Goal: Communication & Community: Answer question/provide support

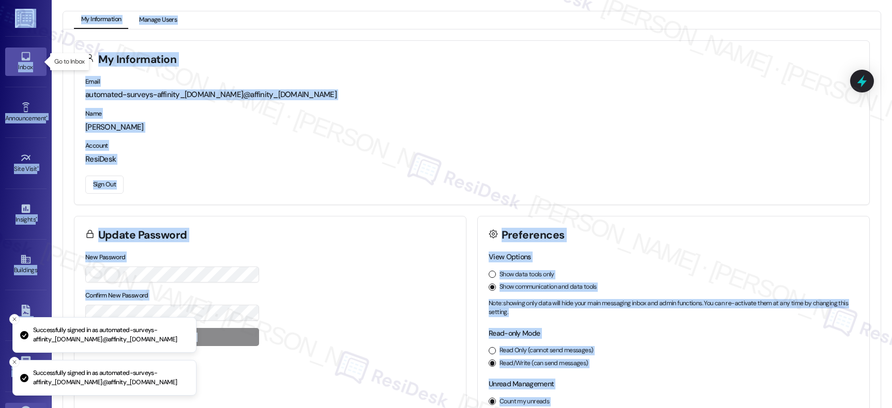
click at [31, 61] on link "Inbox" at bounding box center [25, 62] width 41 height 28
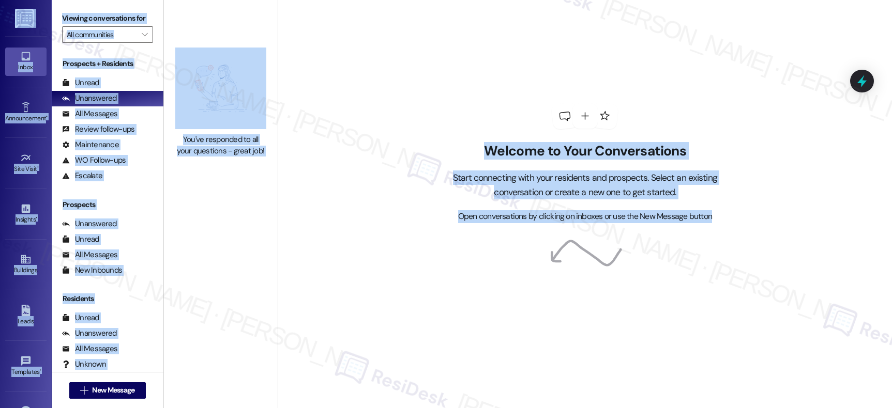
drag, startPoint x: 229, startPoint y: 141, endPoint x: 208, endPoint y: 138, distance: 21.5
click at [230, 141] on div "You've responded to all your questions - great job!" at bounding box center [220, 145] width 91 height 22
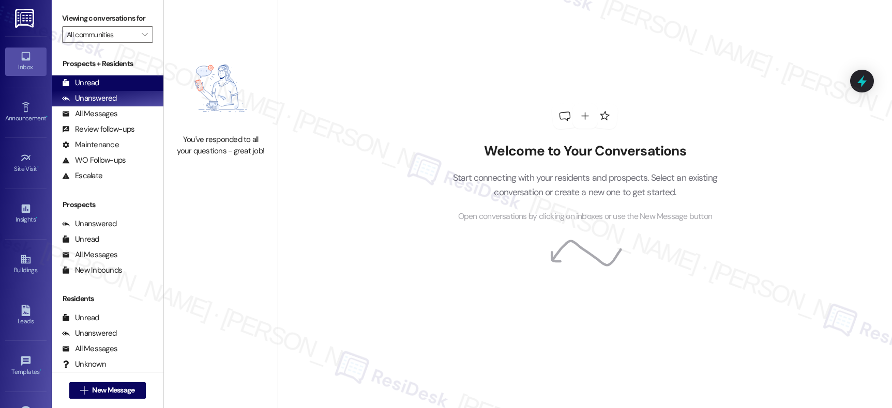
click at [80, 88] on div "Unread" at bounding box center [80, 83] width 37 height 11
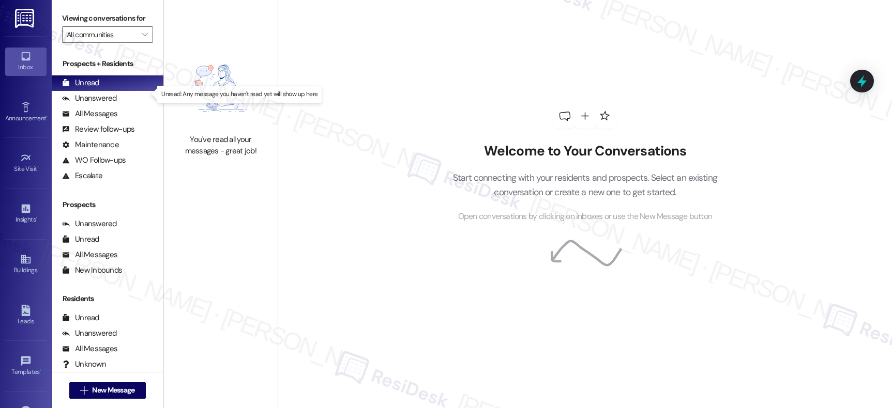
click at [80, 88] on div "Unread" at bounding box center [80, 83] width 37 height 11
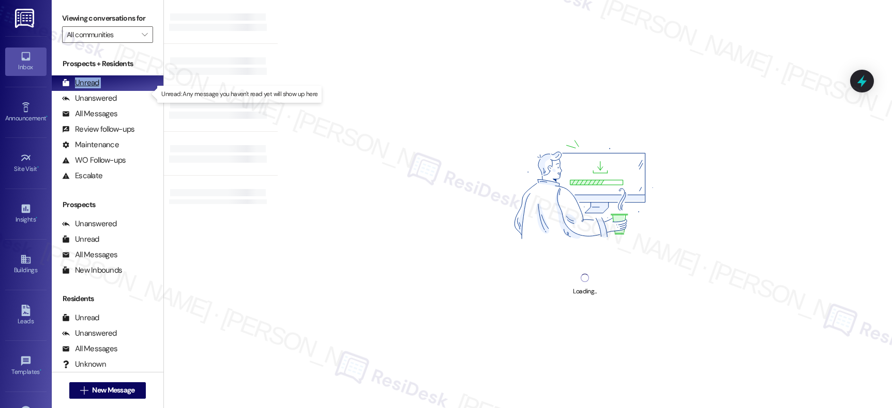
click at [80, 88] on div "Unread" at bounding box center [80, 83] width 37 height 11
click at [386, 97] on div "Loading..." at bounding box center [585, 204] width 614 height 408
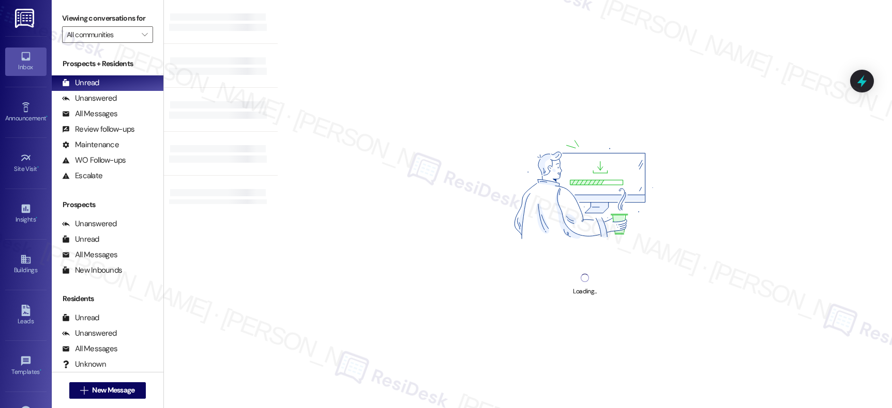
click at [386, 97] on div "Loading..." at bounding box center [585, 204] width 614 height 408
click at [87, 104] on div "Unanswered" at bounding box center [89, 98] width 55 height 11
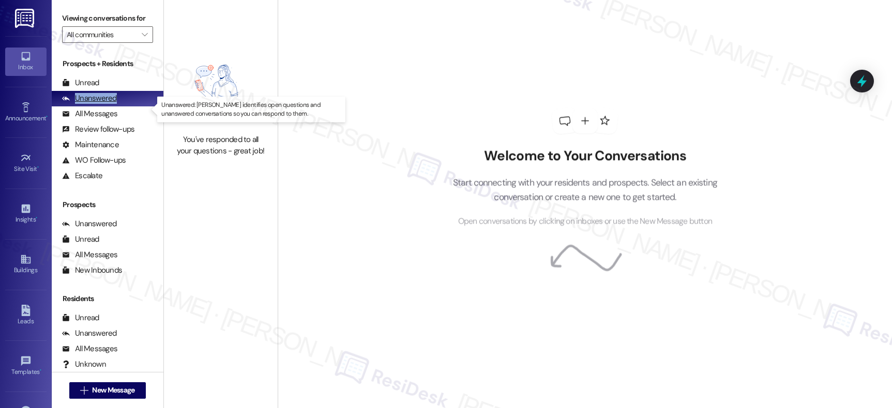
click at [88, 104] on div "Unanswered" at bounding box center [89, 98] width 55 height 11
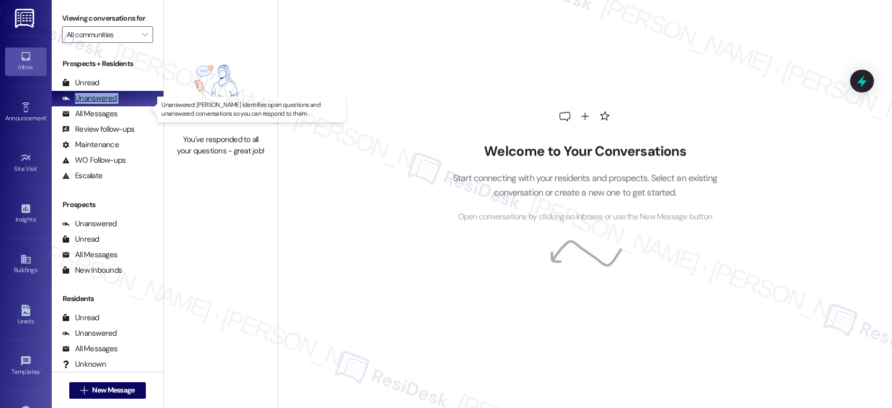
click at [88, 104] on div "Unanswered" at bounding box center [89, 98] width 55 height 11
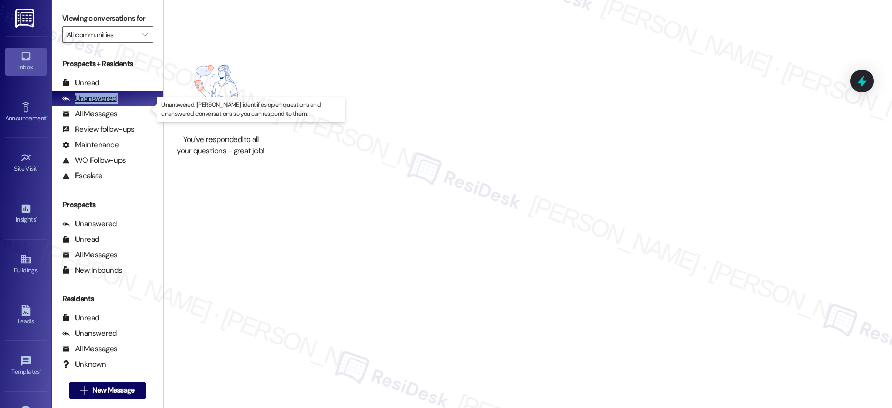
click at [88, 104] on div "Unanswered" at bounding box center [89, 98] width 55 height 11
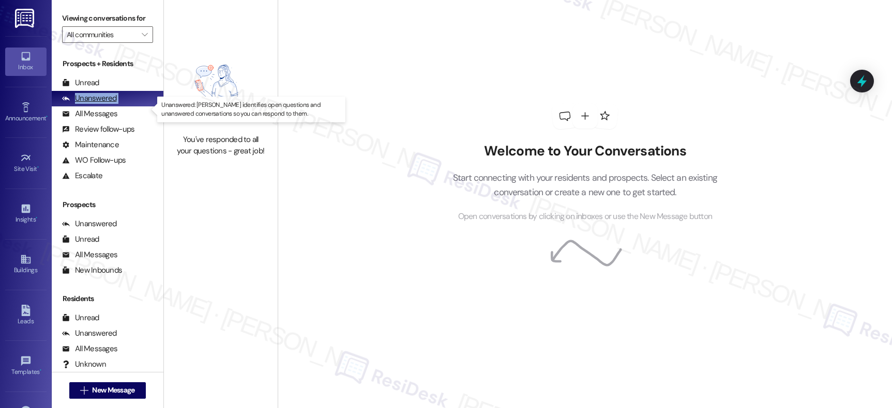
click at [88, 104] on div "Unanswered" at bounding box center [89, 98] width 55 height 11
click at [89, 104] on div "Unanswered" at bounding box center [89, 98] width 55 height 11
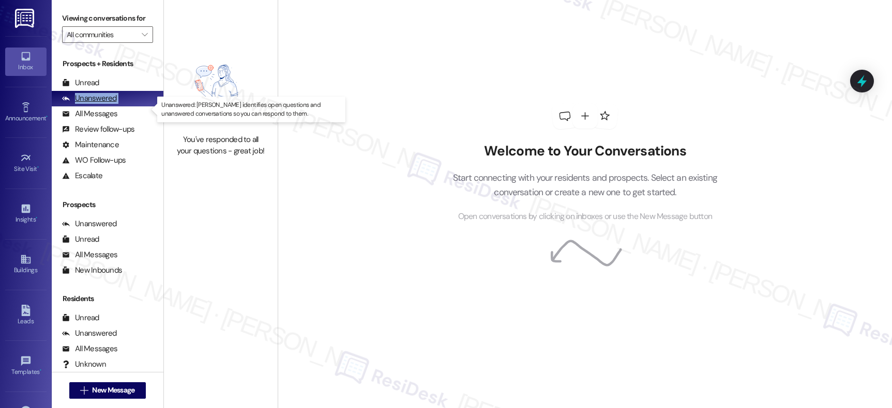
click at [89, 104] on div "Unanswered" at bounding box center [89, 98] width 55 height 11
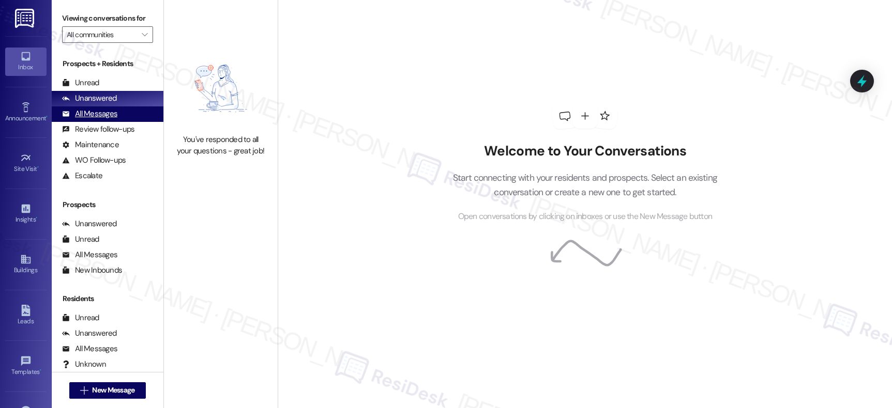
click at [86, 119] on div "All Messages" at bounding box center [89, 114] width 55 height 11
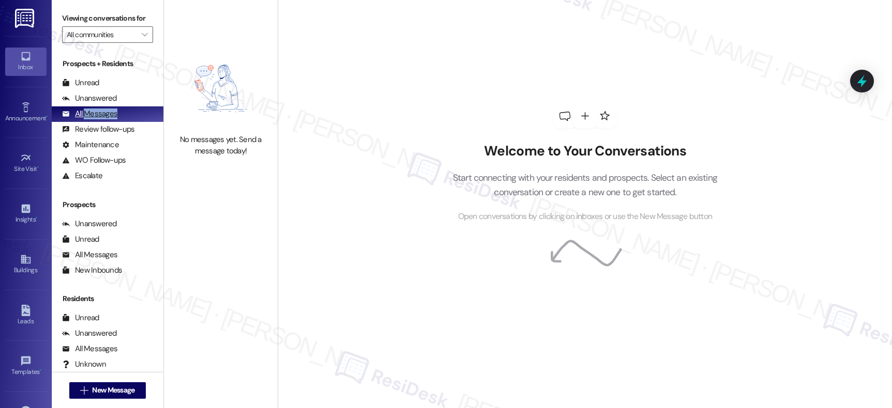
click at [86, 119] on div "All Messages" at bounding box center [89, 114] width 55 height 11
click at [87, 119] on div "All Messages" at bounding box center [89, 114] width 55 height 11
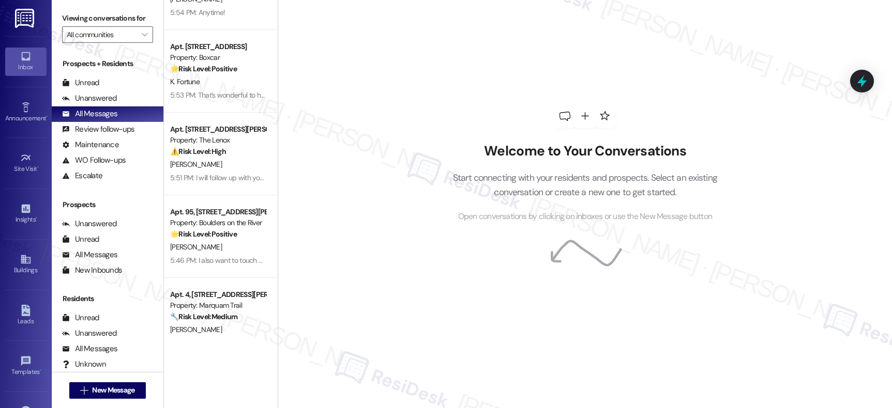
scroll to position [1047, 0]
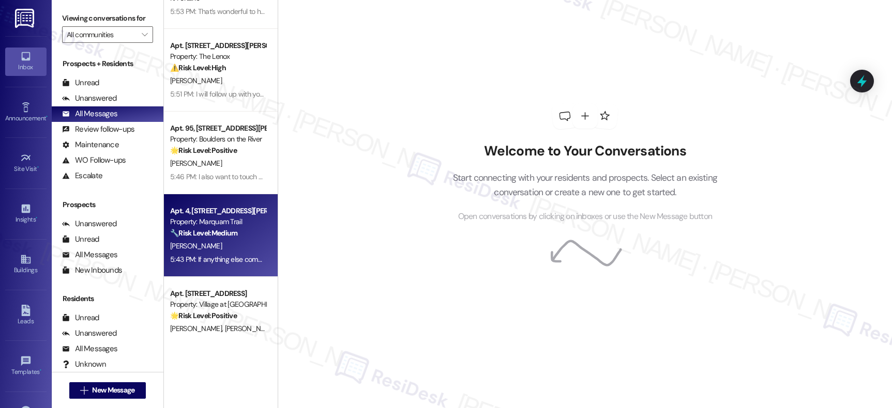
click at [219, 202] on div "Apt. 4, 1129 SW Gaines St Property: Marquam Trail 🔧 Risk Level: Medium The resi…" at bounding box center [221, 235] width 114 height 83
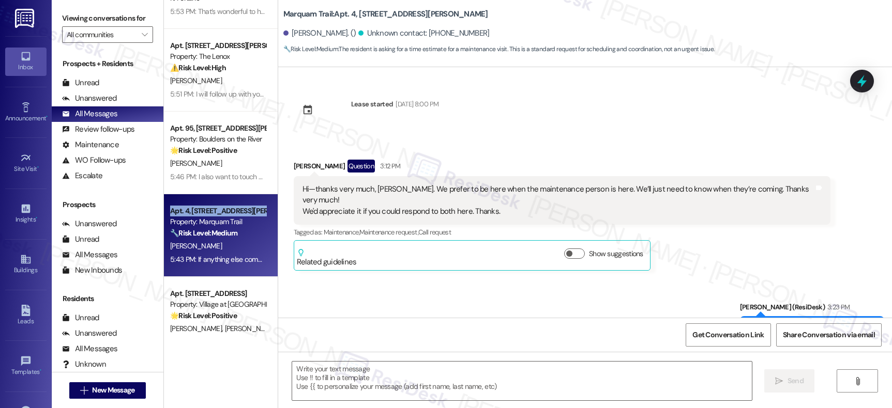
click at [219, 202] on div "Apt. 4, 1129 SW Gaines St Property: Marquam Trail 🔧 Risk Level: Medium The resi…" at bounding box center [221, 235] width 114 height 83
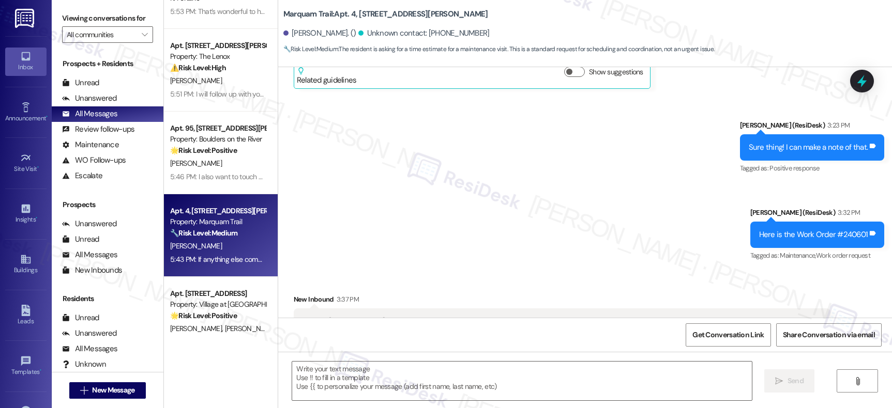
type textarea "Fetching suggested responses. Please feel free to read through the conversation…"
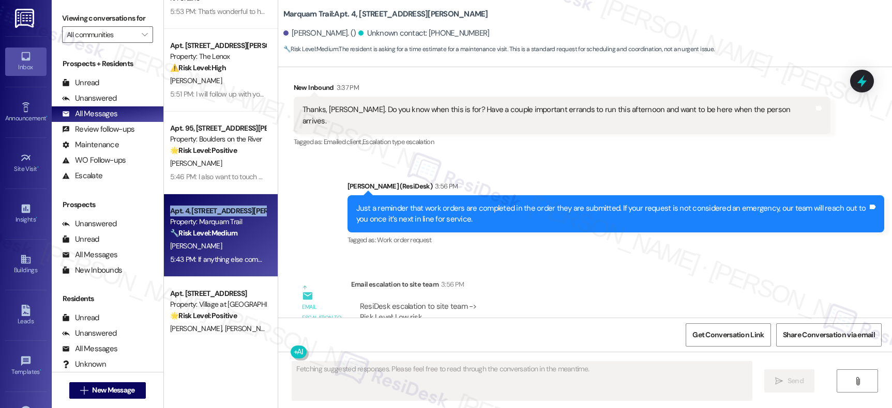
click at [219, 202] on div "Apt. 4, 1129 SW Gaines St Property: Marquam Trail 🔧 Risk Level: Medium The resi…" at bounding box center [221, 235] width 114 height 83
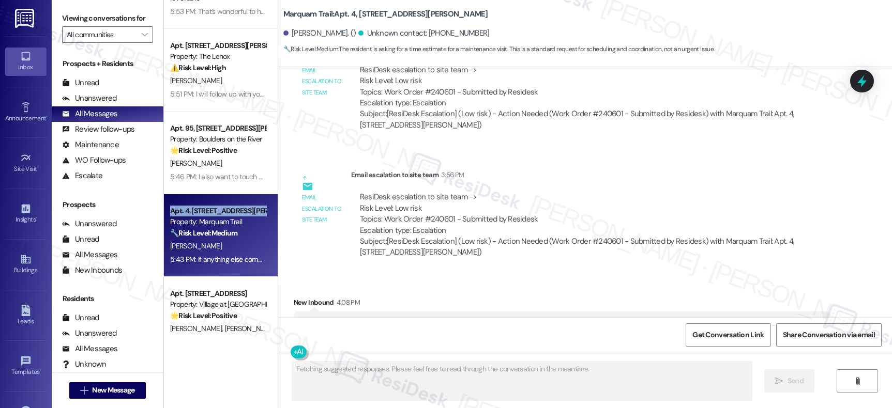
click at [219, 202] on div "Apt. 4, 1129 SW Gaines St Property: Marquam Trail 🔧 Risk Level: Medium The resi…" at bounding box center [221, 235] width 114 height 83
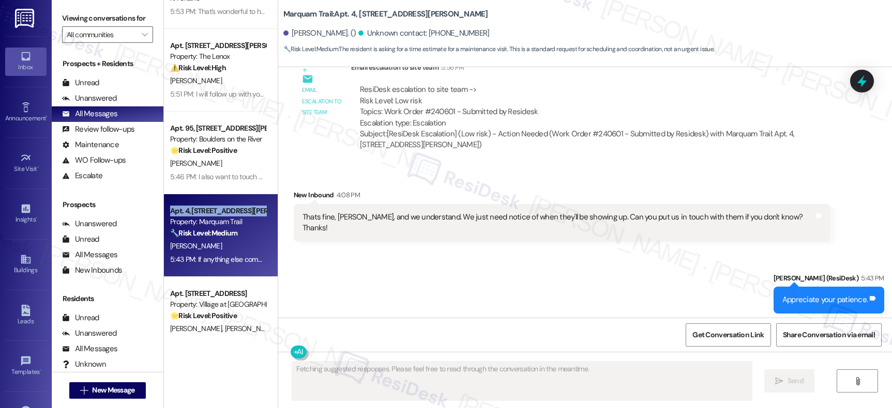
scroll to position [797, 0]
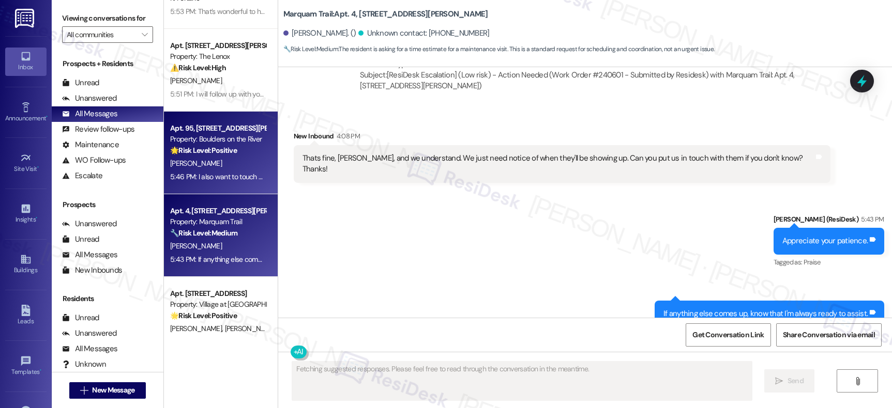
click at [245, 140] on div "Property: Boulders on the River" at bounding box center [218, 139] width 96 height 11
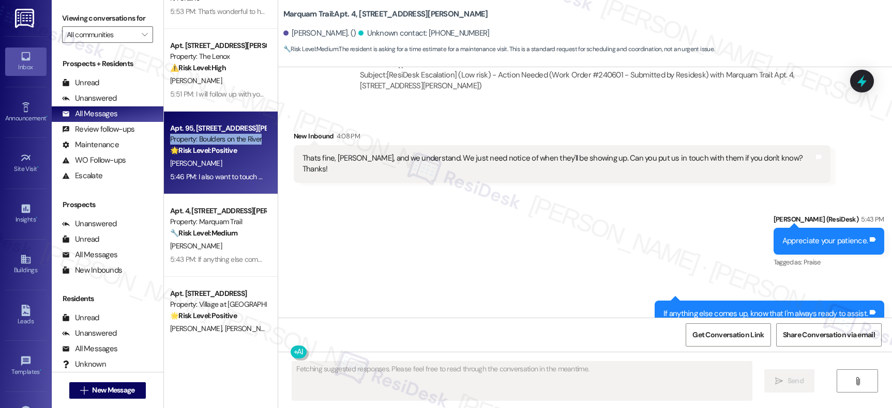
click at [245, 140] on div "Property: Boulders on the River" at bounding box center [218, 139] width 96 height 11
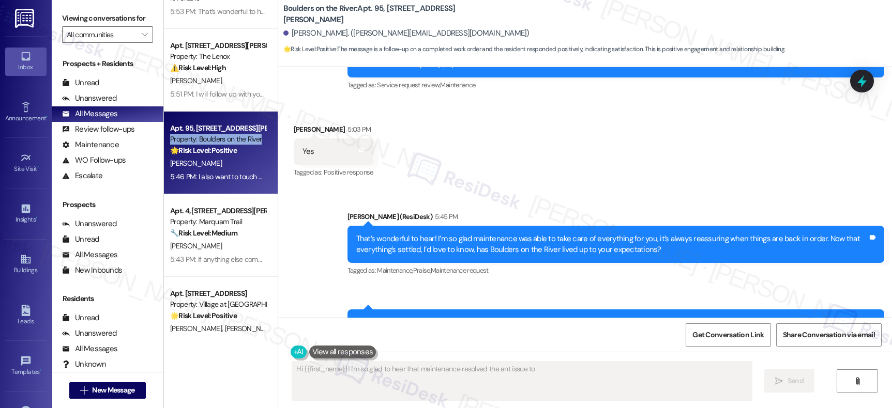
click at [245, 140] on div "Property: Boulders on the River" at bounding box center [218, 139] width 96 height 11
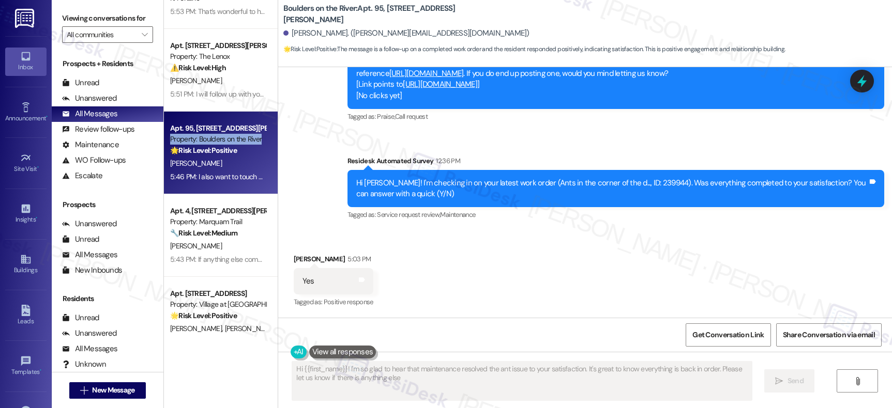
type textarea "Hi {{first_name}}! I'm so glad to hear that maintenance resolved the ant issue …"
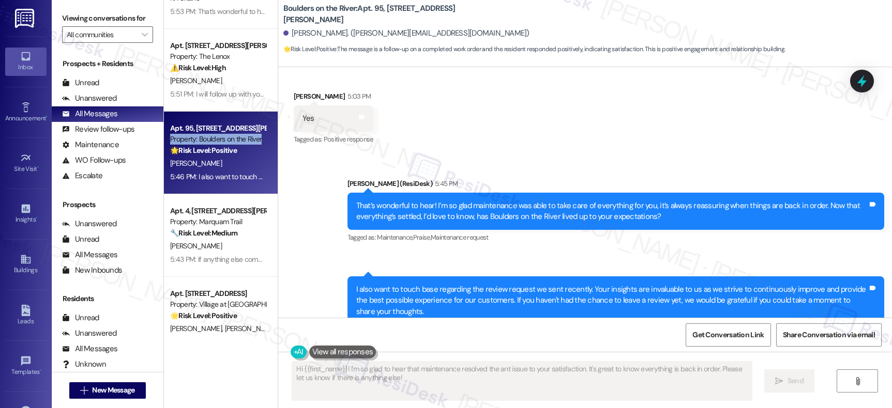
scroll to position [784, 0]
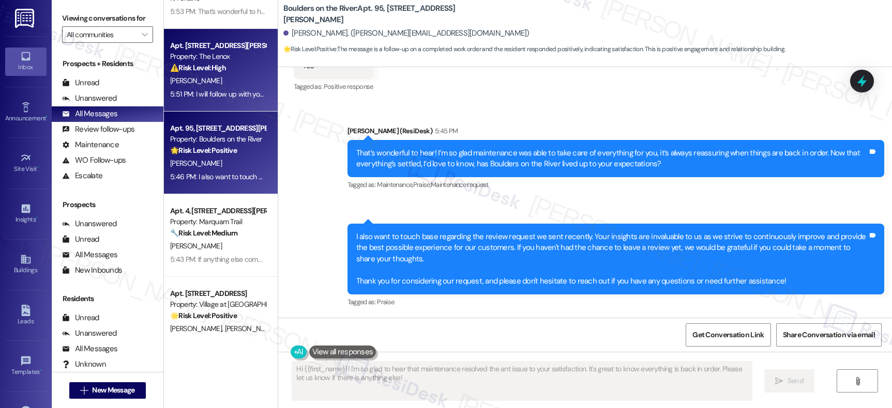
click at [245, 69] on div "⚠️ Risk Level: High The resident is inquiring about lease renewal options, spec…" at bounding box center [218, 68] width 96 height 11
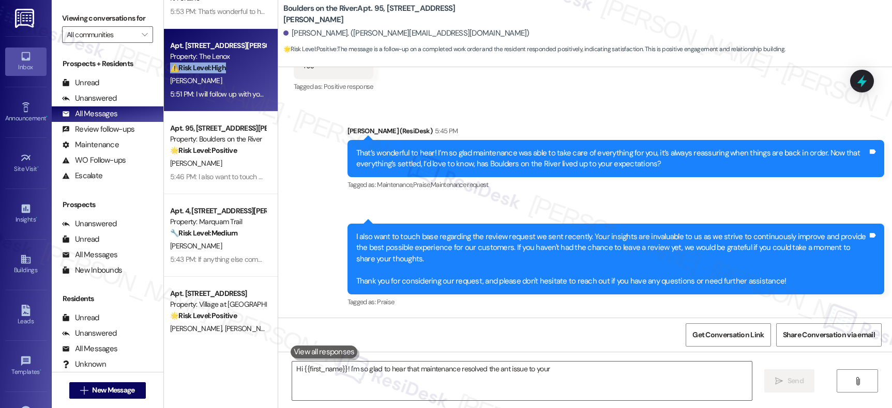
click at [245, 69] on div "⚠️ Risk Level: High The resident is inquiring about lease renewal options, spec…" at bounding box center [218, 68] width 96 height 11
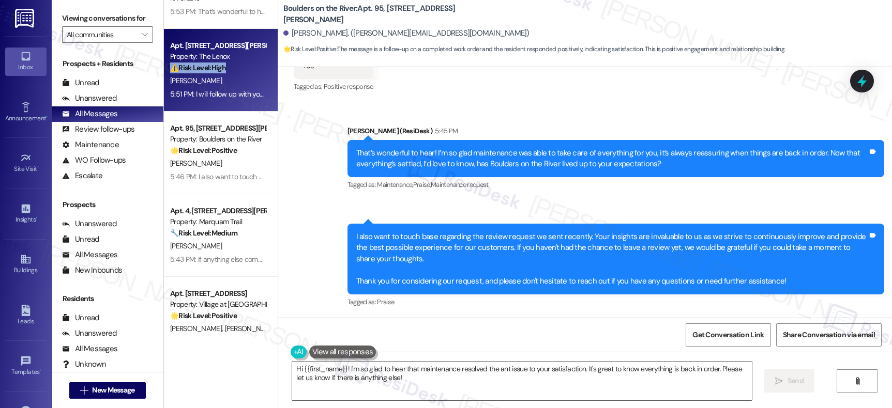
click at [245, 69] on div "⚠️ Risk Level: High The resident is inquiring about lease renewal options, spec…" at bounding box center [218, 68] width 96 height 11
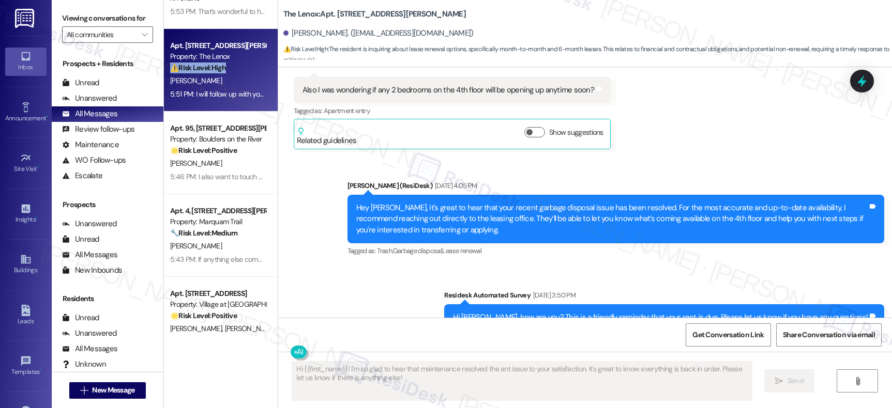
click at [245, 69] on div "⚠️ Risk Level: High The resident is inquiring about lease renewal options, spec…" at bounding box center [218, 68] width 96 height 11
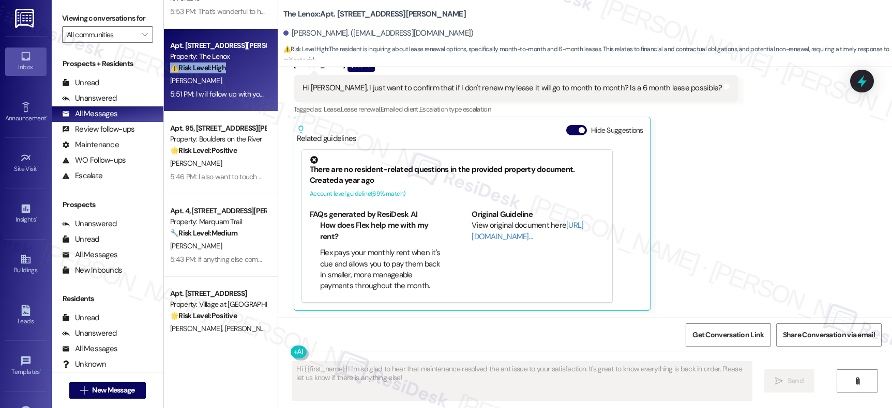
scroll to position [2637, 0]
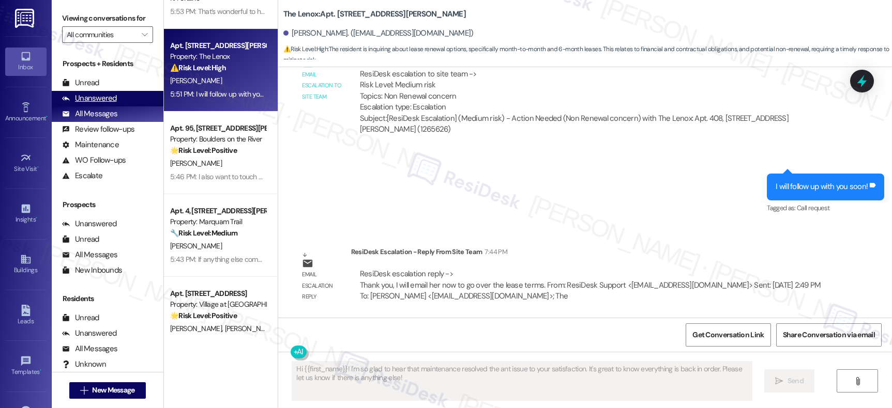
click at [103, 104] on div "Unanswered" at bounding box center [89, 98] width 55 height 11
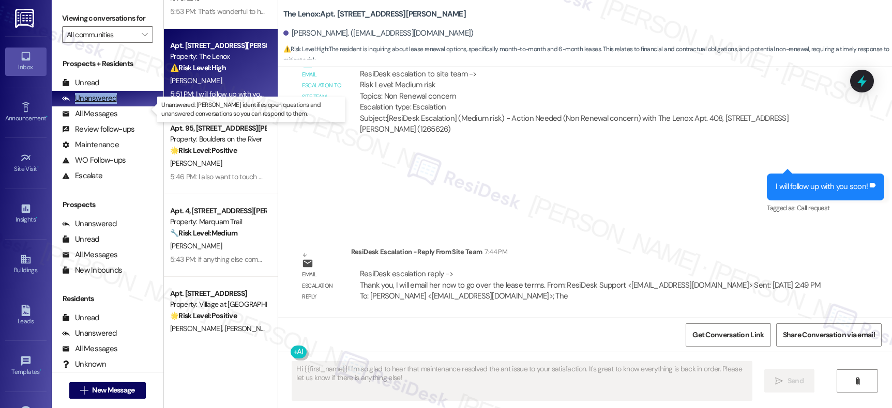
click at [103, 104] on div "Unanswered" at bounding box center [89, 98] width 55 height 11
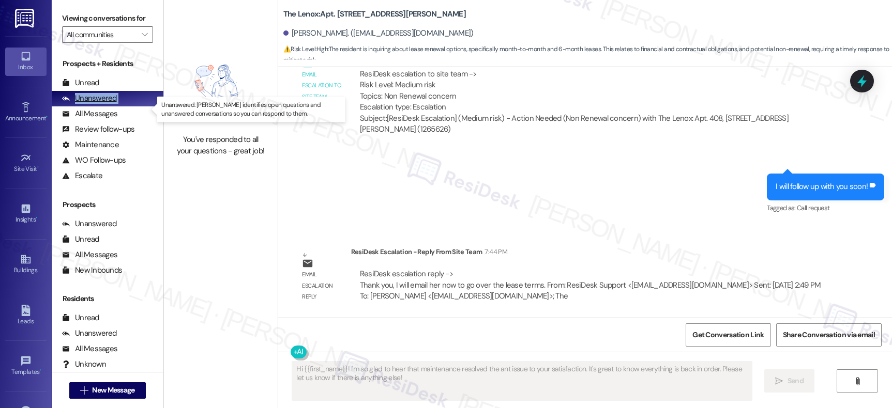
click at [103, 104] on div "Unanswered" at bounding box center [89, 98] width 55 height 11
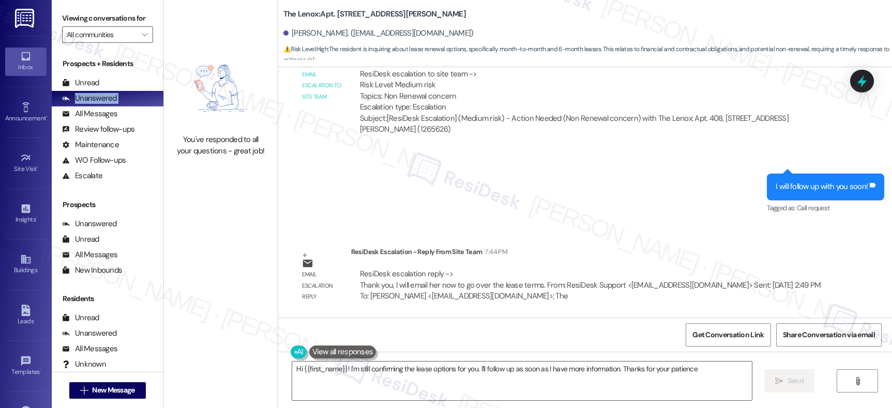
type textarea "Hi {{first_name}}! I'm still confirming the lease options for you. I'll follow …"
click at [126, 43] on input "All communities" at bounding box center [102, 34] width 70 height 17
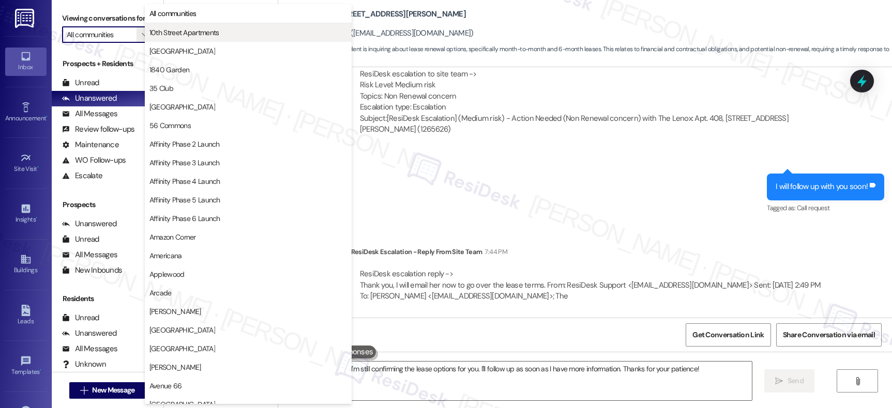
click at [196, 31] on span "10th Street Apartments" at bounding box center [184, 32] width 70 height 10
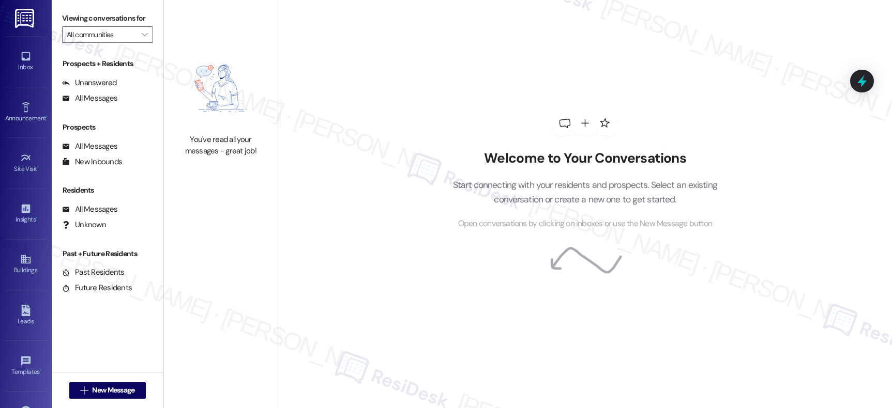
type input "10th Street Apartments"
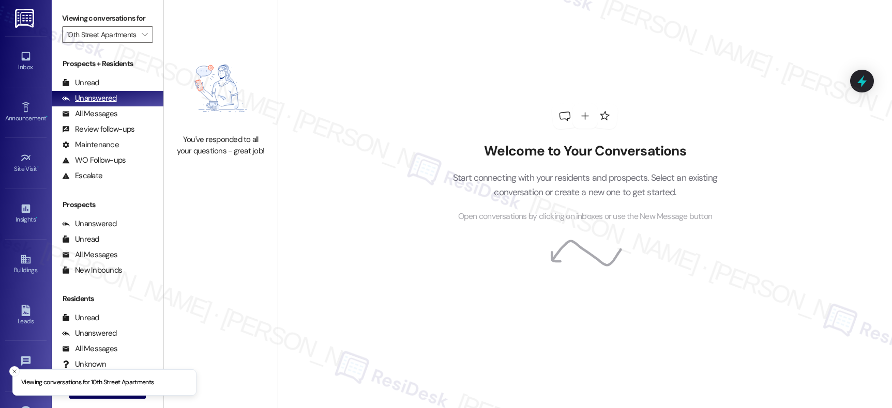
click at [84, 102] on div "Unanswered (0)" at bounding box center [108, 99] width 112 height 16
click at [84, 88] on div "Unread" at bounding box center [80, 83] width 37 height 11
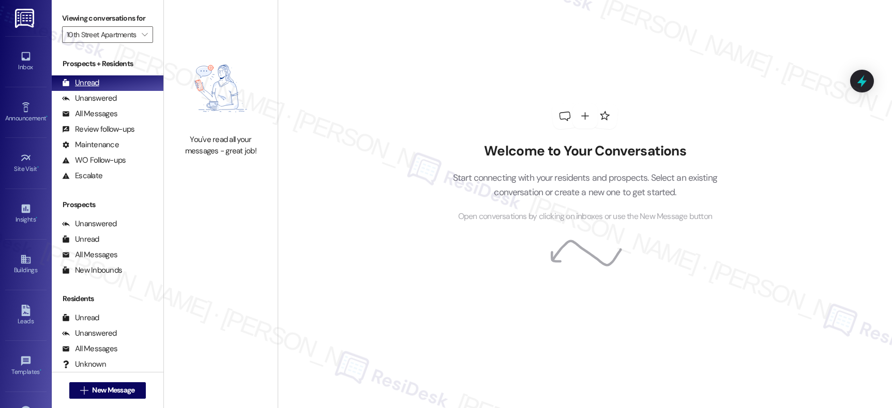
click at [85, 88] on div "Unread" at bounding box center [80, 83] width 37 height 11
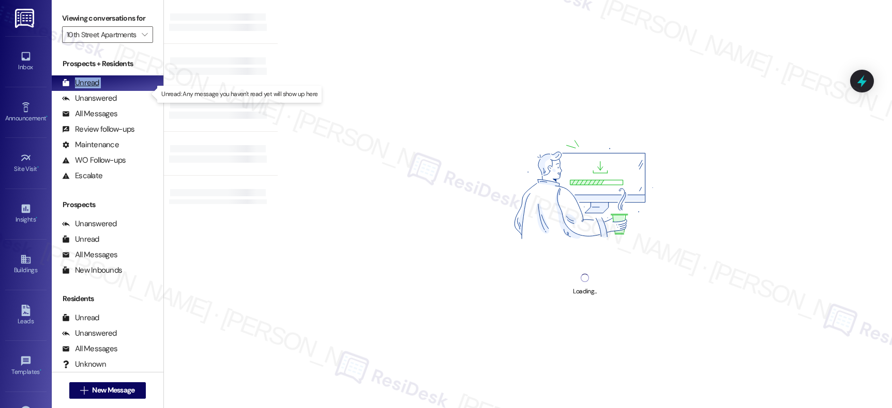
click at [85, 88] on div "Unread" at bounding box center [80, 83] width 37 height 11
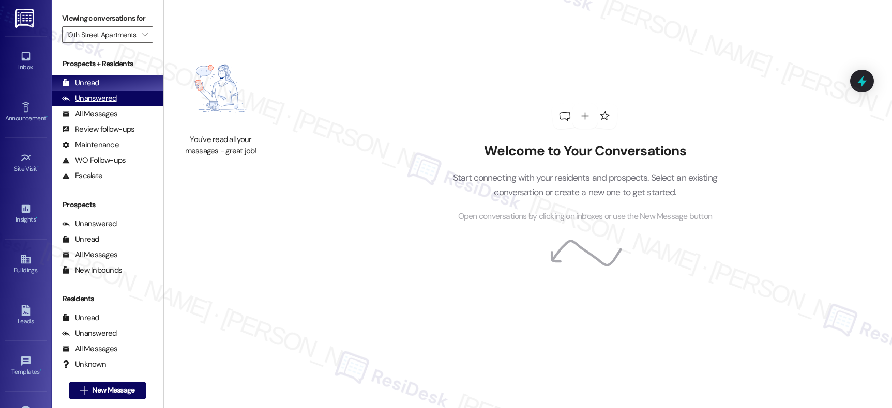
click at [93, 104] on div "Unanswered" at bounding box center [89, 98] width 55 height 11
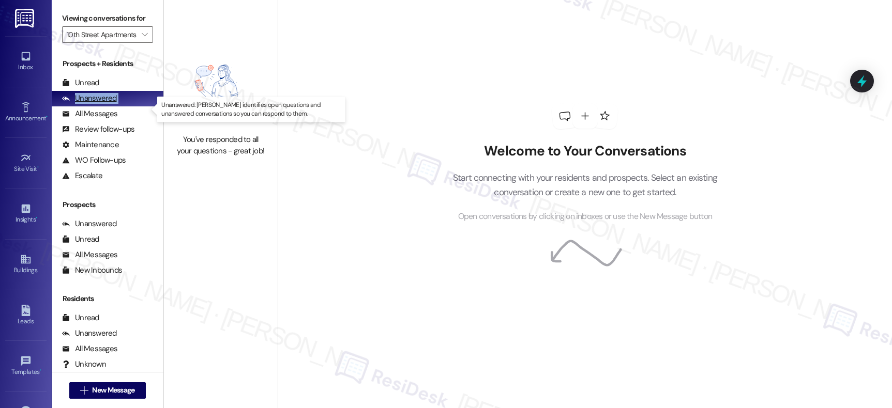
click at [93, 104] on div "Unanswered" at bounding box center [89, 98] width 55 height 11
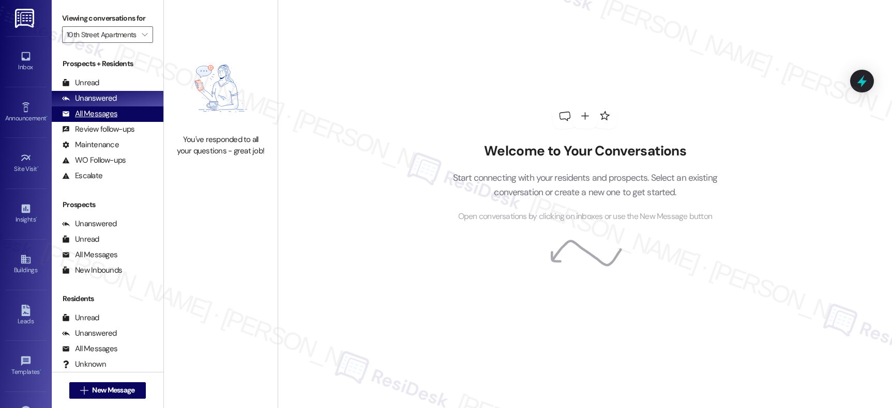
click at [97, 119] on div "All Messages" at bounding box center [89, 114] width 55 height 11
click at [98, 119] on div "All Messages" at bounding box center [89, 114] width 55 height 11
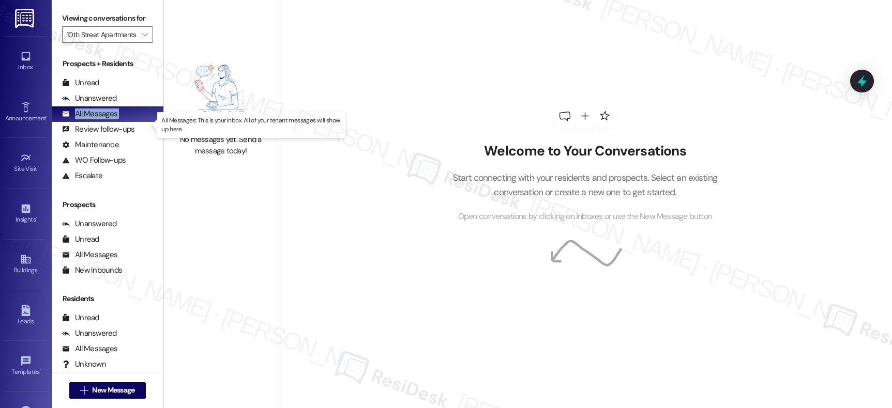
click at [98, 119] on div "All Messages" at bounding box center [89, 114] width 55 height 11
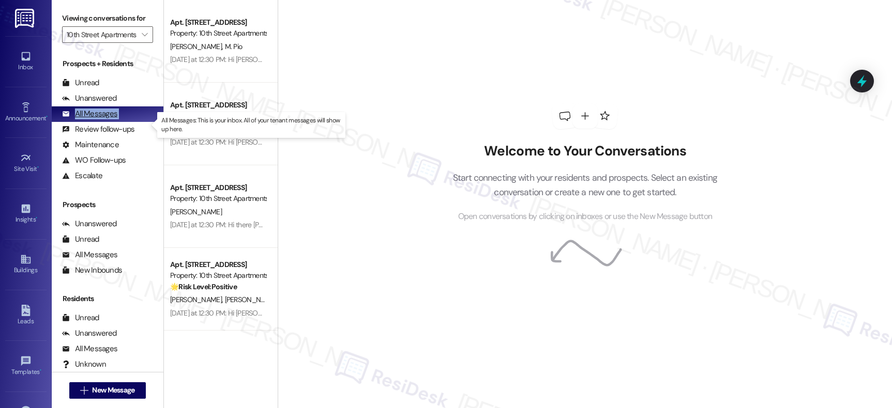
click at [98, 119] on div "All Messages" at bounding box center [89, 114] width 55 height 11
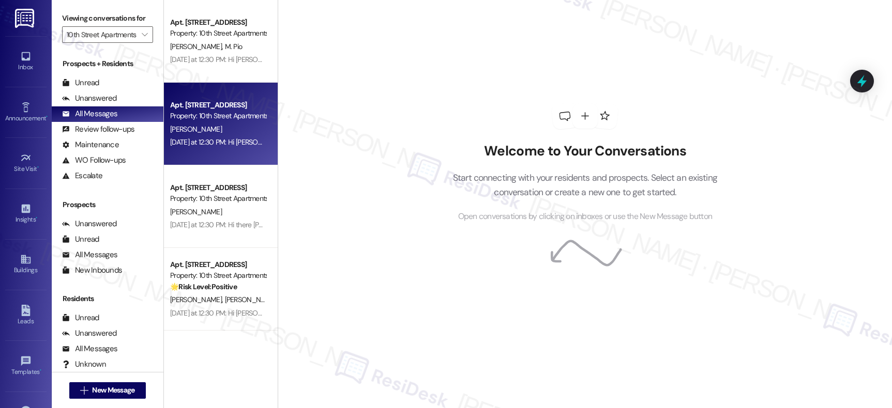
click at [182, 151] on div "Apt. 416, 707 SW 10th Street Property: 10th Street Apartments C. Poehlein Yeste…" at bounding box center [221, 124] width 114 height 83
drag, startPoint x: 182, startPoint y: 151, endPoint x: 187, endPoint y: 150, distance: 5.3
click at [182, 150] on div "Apt. 416, 707 SW 10th Street Property: 10th Street Apartments C. Poehlein Yeste…" at bounding box center [221, 124] width 114 height 83
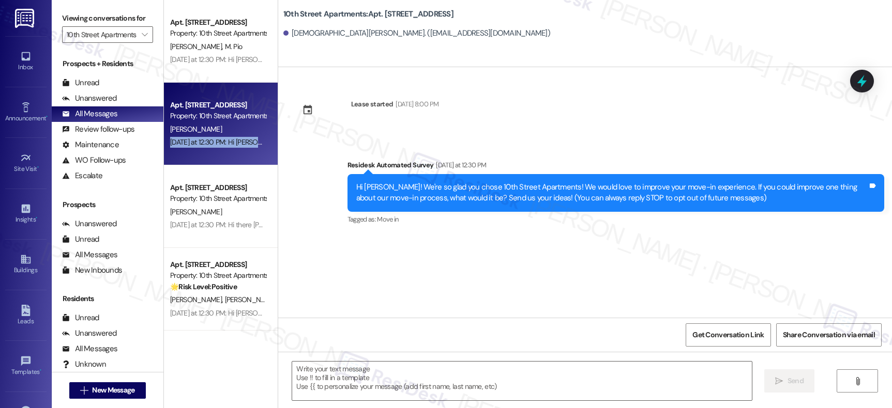
type textarea "Fetching suggested responses. Please feel free to read through the conversation…"
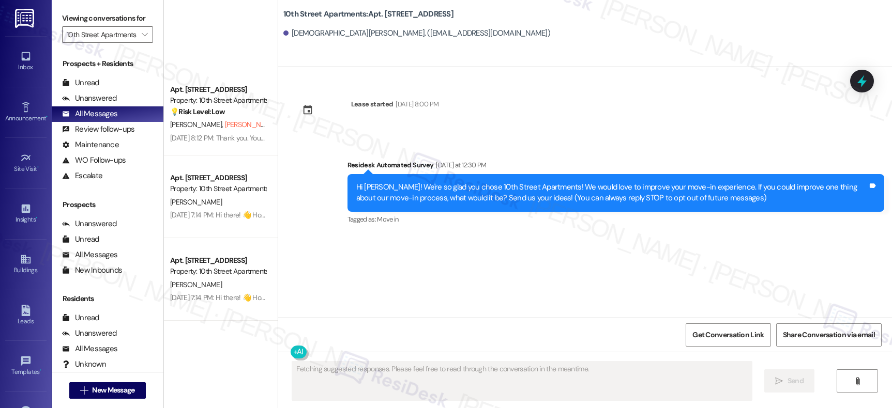
scroll to position [508, 0]
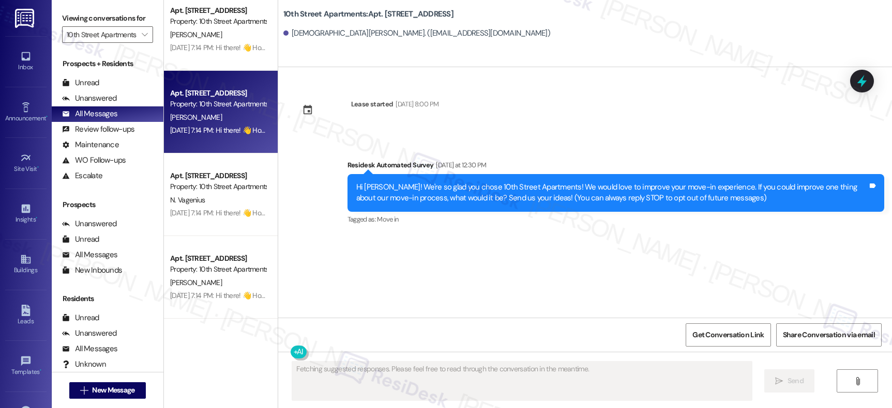
click at [217, 139] on div "Apt. 113, 707 SW 10th Street Property: 10th Street Apartments R. Jeffrey Aug 19…" at bounding box center [221, 112] width 114 height 83
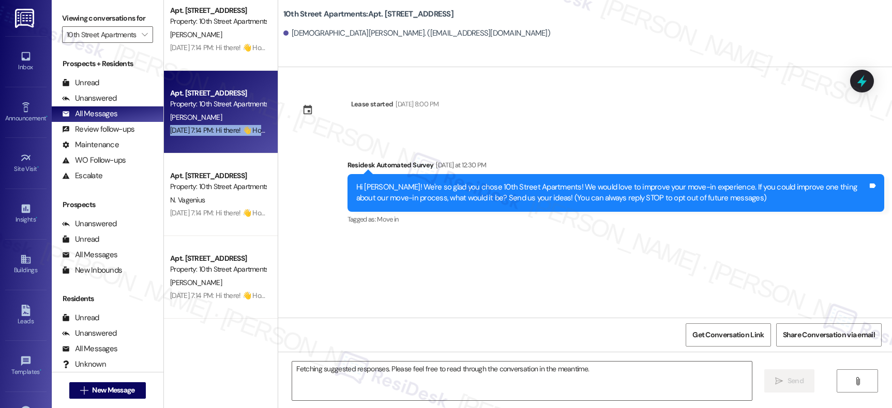
click at [217, 139] on div "Apt. 113, 707 SW 10th Street Property: 10th Street Apartments R. Jeffrey Aug 19…" at bounding box center [221, 112] width 114 height 83
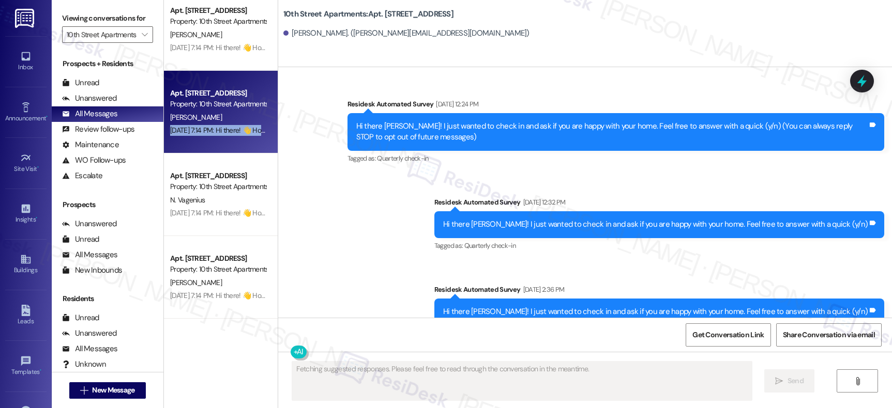
click at [217, 139] on div "Apt. 113, 707 SW 10th Street Property: 10th Street Apartments R. Jeffrey Aug 19…" at bounding box center [221, 112] width 114 height 83
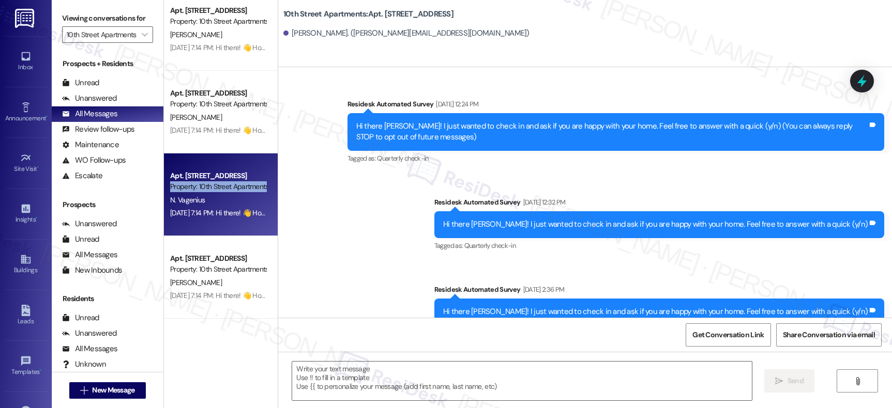
click at [219, 191] on div "Property: 10th Street Apartments" at bounding box center [218, 186] width 96 height 11
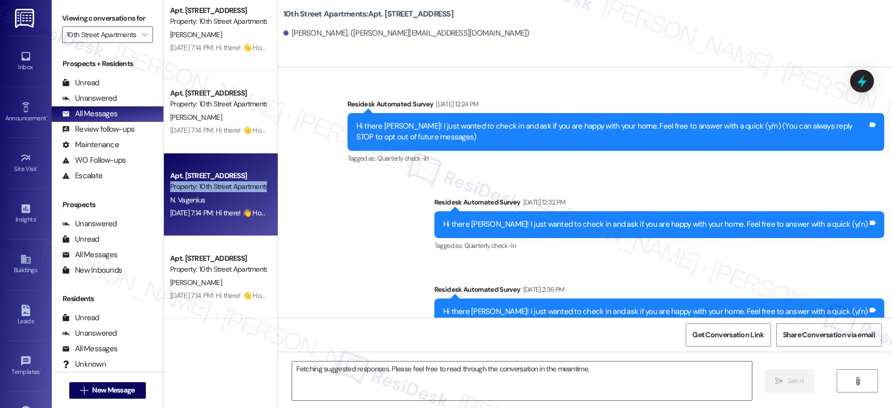
click at [219, 191] on div "Property: 10th Street Apartments" at bounding box center [218, 186] width 96 height 11
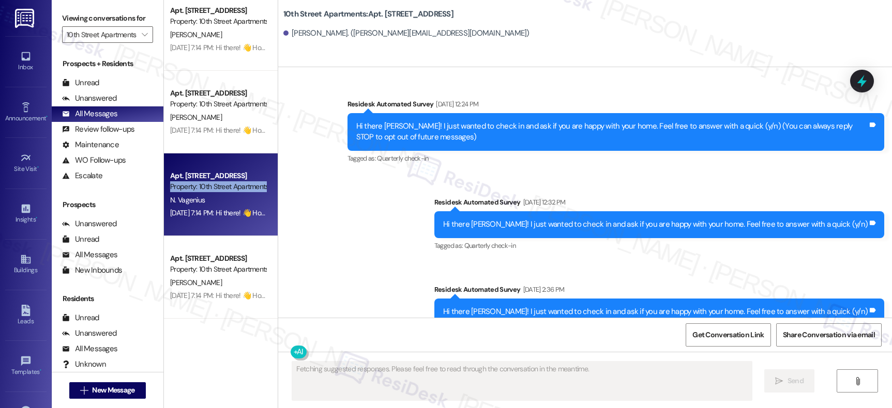
click at [219, 191] on div "Property: 10th Street Apartments" at bounding box center [218, 186] width 96 height 11
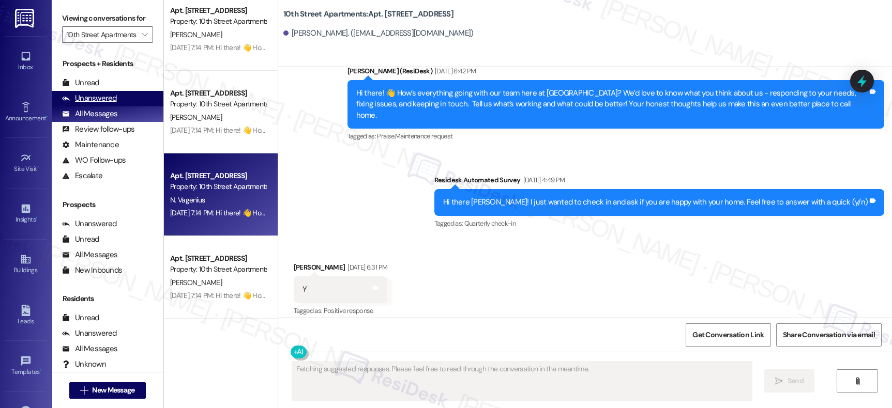
click at [110, 104] on div "Unanswered" at bounding box center [89, 98] width 55 height 11
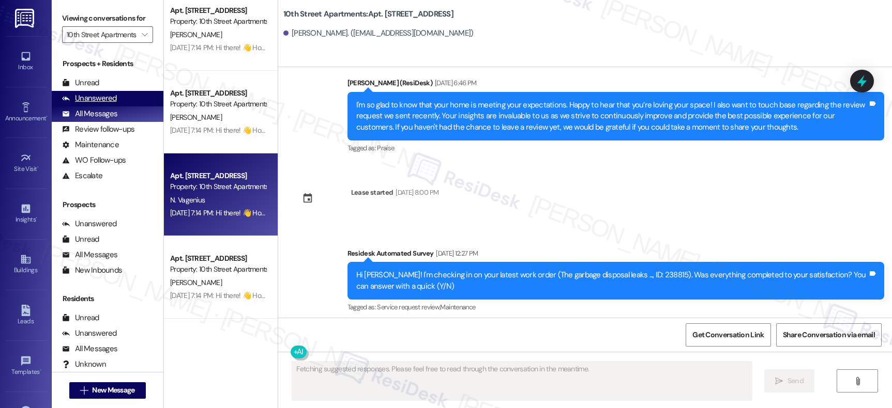
click at [108, 104] on div "Unanswered" at bounding box center [89, 98] width 55 height 11
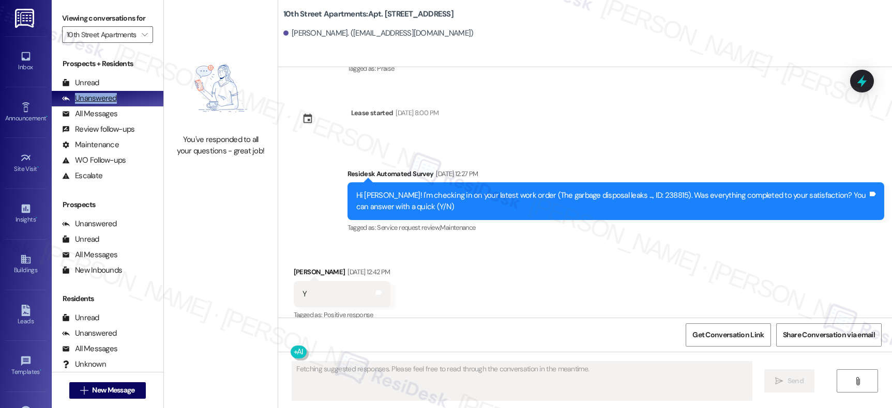
click at [107, 104] on div "Unanswered" at bounding box center [89, 98] width 55 height 11
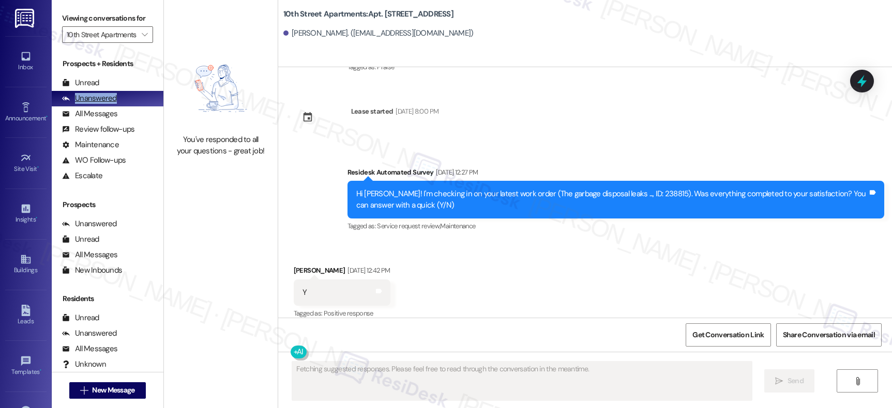
click at [106, 104] on div "Unanswered" at bounding box center [89, 98] width 55 height 11
click at [105, 104] on div "Unanswered" at bounding box center [89, 98] width 55 height 11
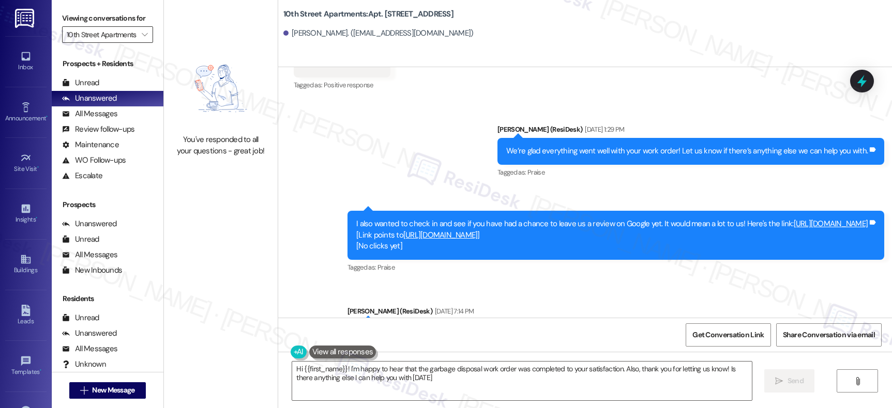
type textarea "Hi {{first_name}}! I'm happy to hear that the garbage disposal work order was c…"
click at [142, 39] on icon "" at bounding box center [145, 35] width 6 height 8
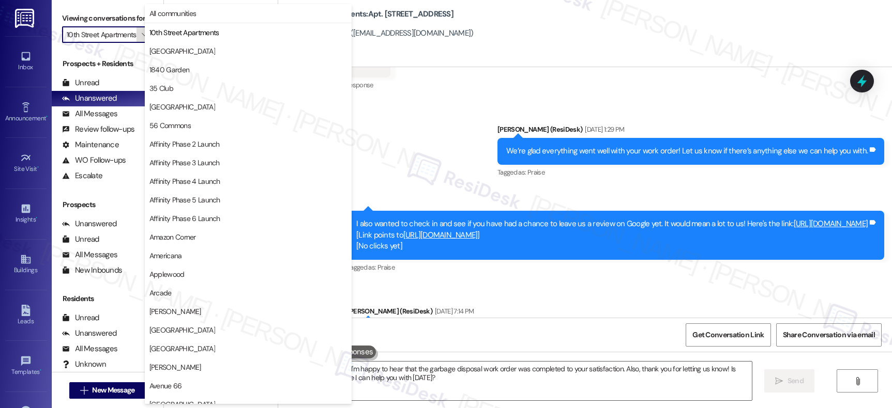
scroll to position [0, 9]
click at [176, 32] on span "10th Street Apartments" at bounding box center [184, 32] width 70 height 10
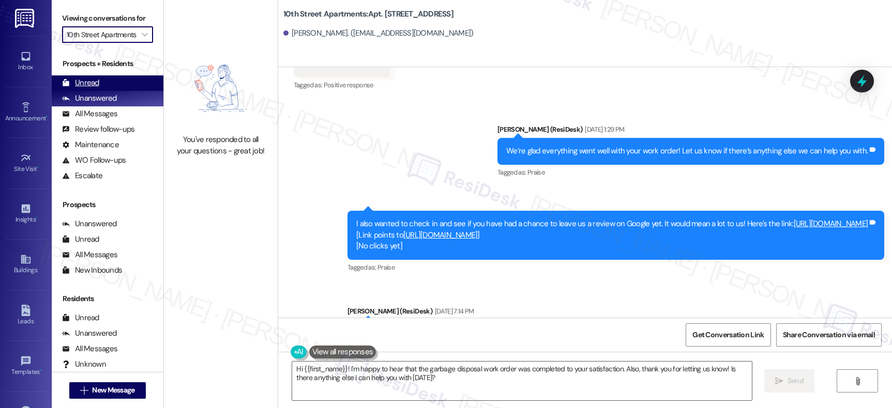
click at [96, 88] on div "Unread" at bounding box center [80, 83] width 37 height 11
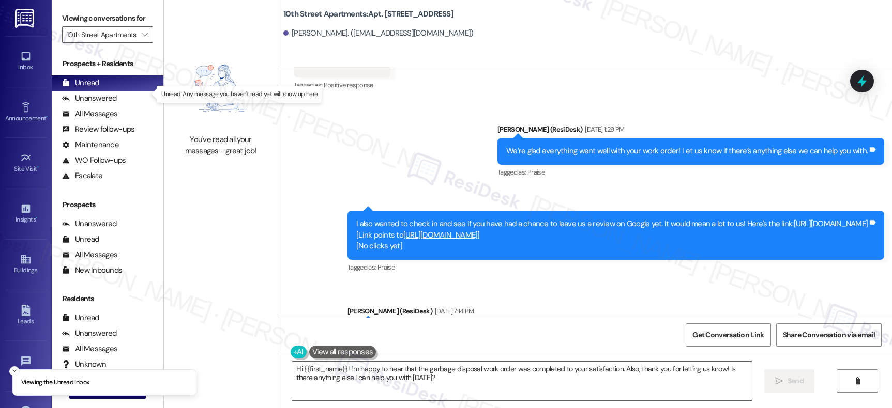
click at [96, 88] on div "Unread" at bounding box center [80, 83] width 37 height 11
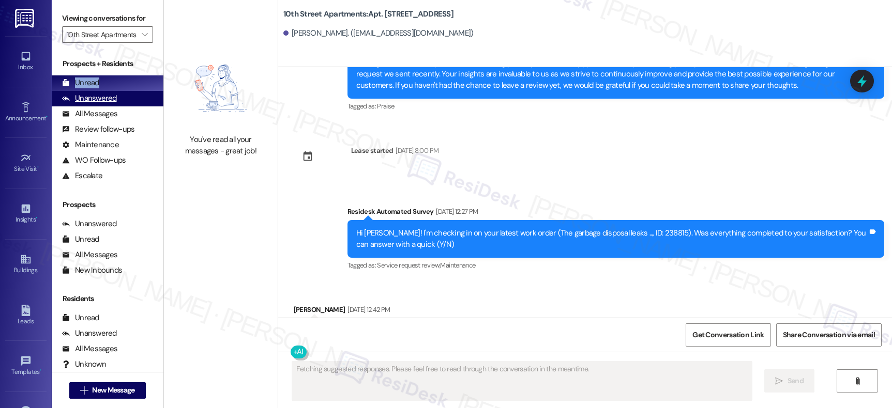
scroll to position [1425, 0]
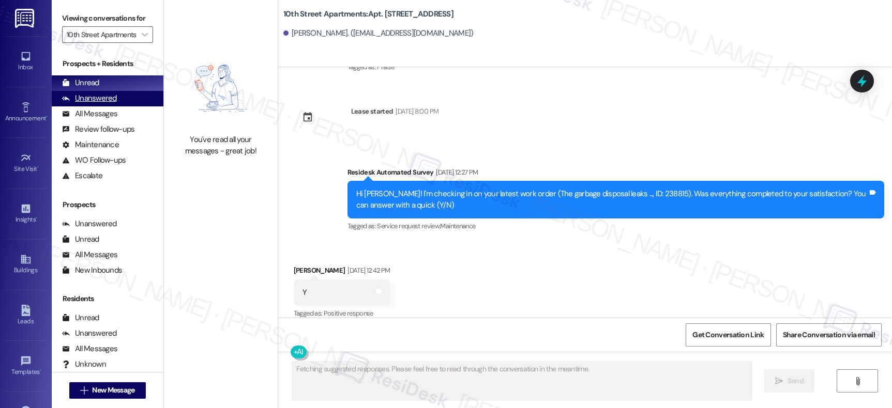
click at [85, 103] on div "Unanswered" at bounding box center [89, 98] width 55 height 11
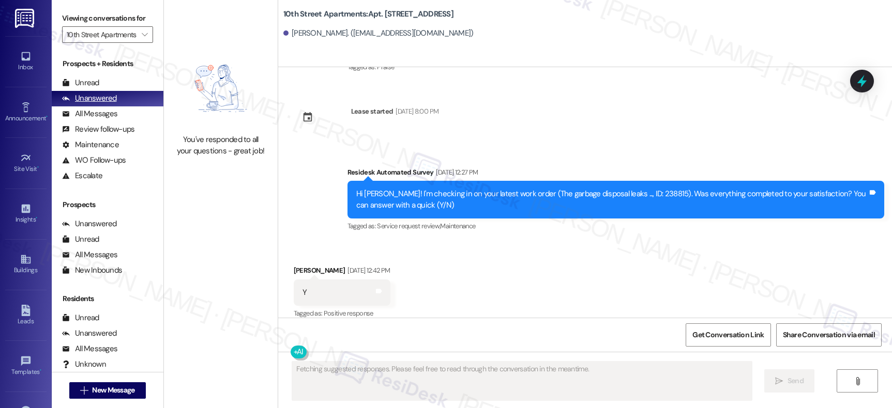
click at [87, 104] on div "Unanswered" at bounding box center [89, 98] width 55 height 11
click at [100, 119] on div "All Messages" at bounding box center [89, 114] width 55 height 11
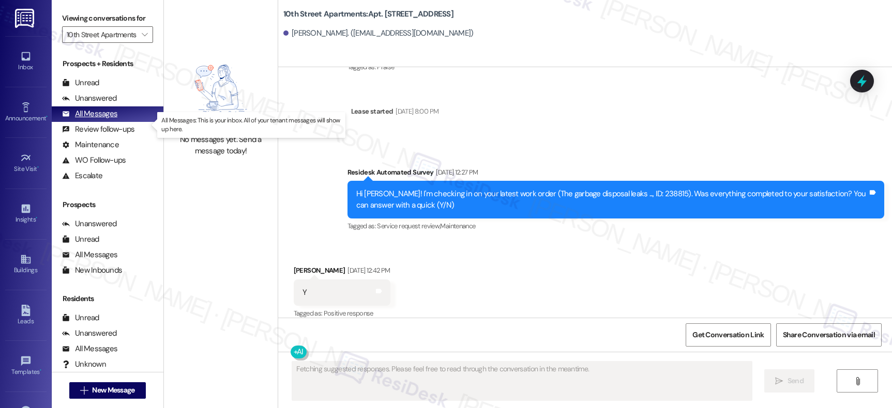
click at [101, 119] on div "All Messages" at bounding box center [89, 114] width 55 height 11
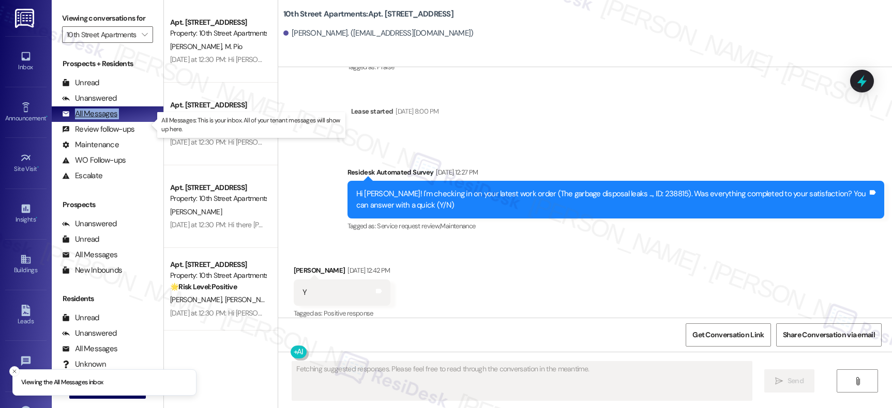
click at [101, 119] on div "All Messages" at bounding box center [89, 114] width 55 height 11
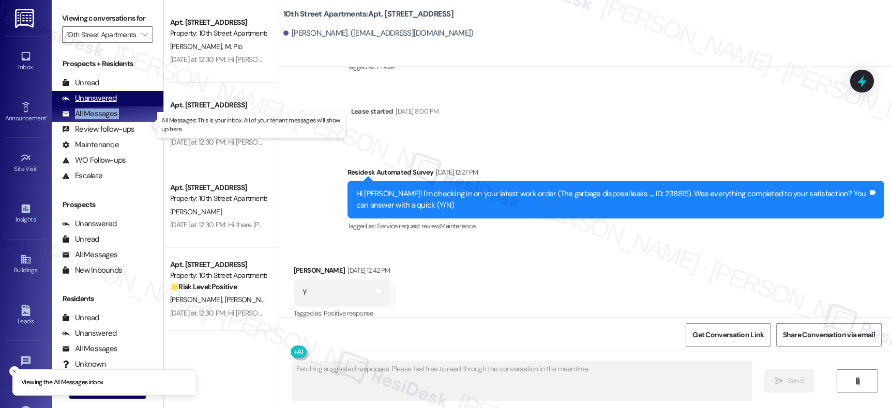
drag, startPoint x: 101, startPoint y: 124, endPoint x: 119, endPoint y: 115, distance: 19.9
click at [101, 119] on div "All Messages" at bounding box center [89, 114] width 55 height 11
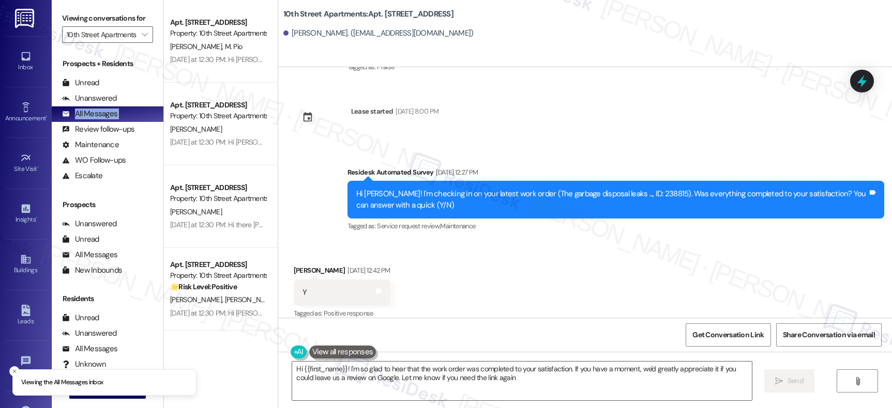
type textarea "Hi {{first_name}}! I'm so glad to hear that the work order was completed to you…"
click at [88, 88] on div "Unread" at bounding box center [80, 83] width 37 height 11
click at [87, 88] on div "Unread" at bounding box center [80, 83] width 37 height 11
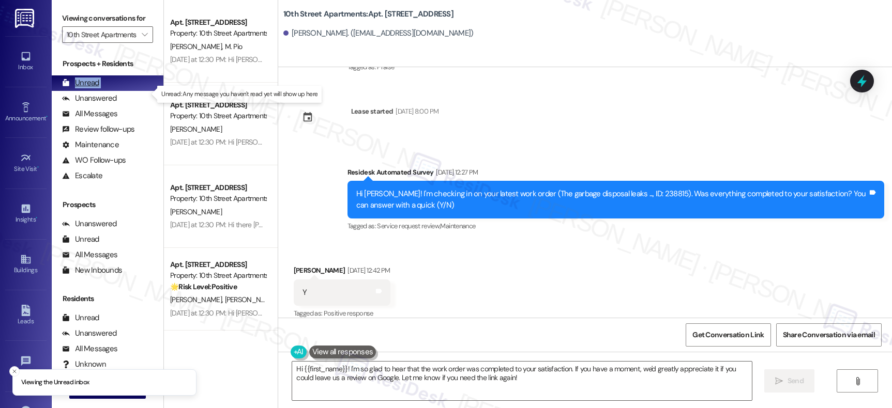
click at [87, 88] on div "Unread" at bounding box center [80, 83] width 37 height 11
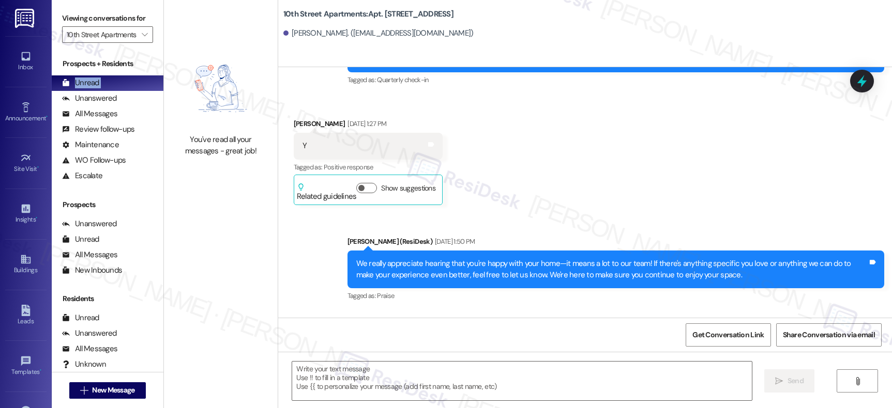
type textarea "Fetching suggested responses. Please feel free to read through the conversation…"
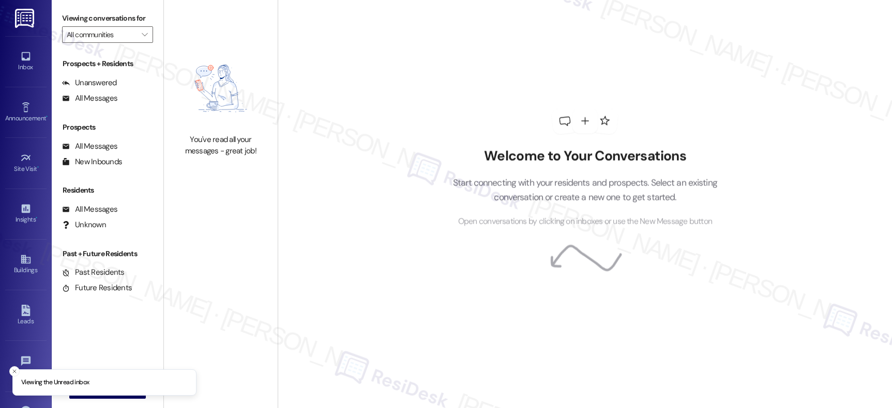
type input "10th Street Apartments"
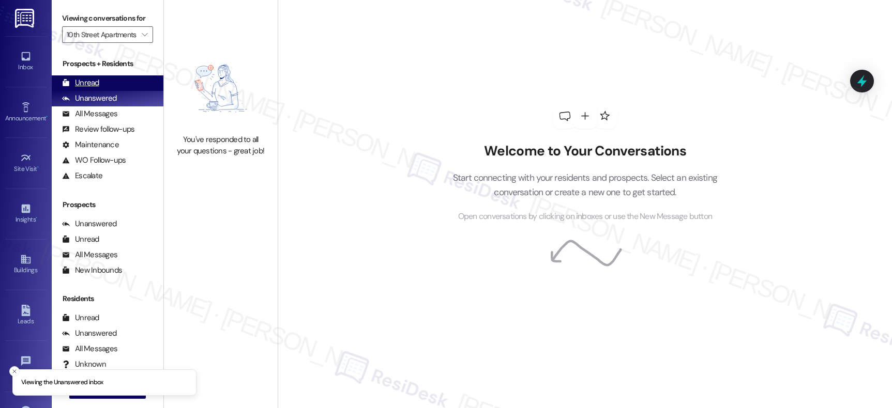
click at [82, 88] on div "Unread" at bounding box center [80, 83] width 37 height 11
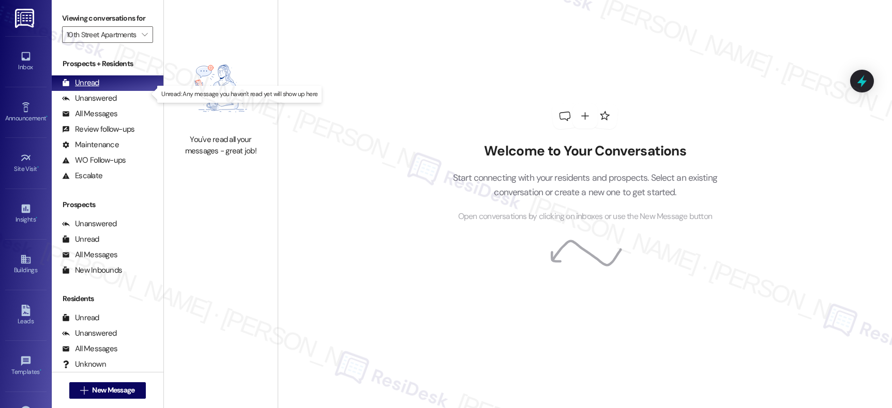
click at [84, 88] on div "Unread" at bounding box center [80, 83] width 37 height 11
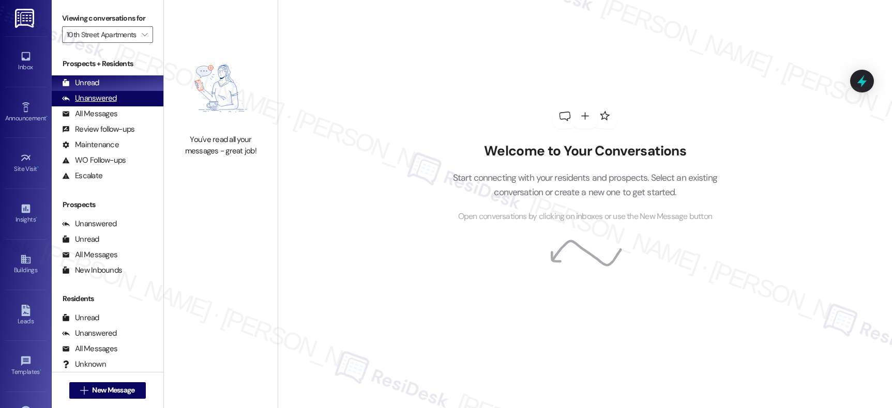
click at [87, 107] on div "Unanswered (0)" at bounding box center [108, 99] width 112 height 16
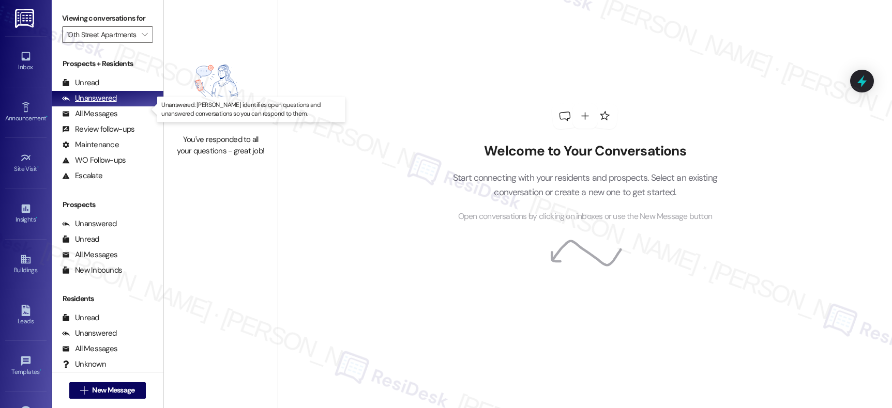
click at [88, 104] on div "Unanswered" at bounding box center [89, 98] width 55 height 11
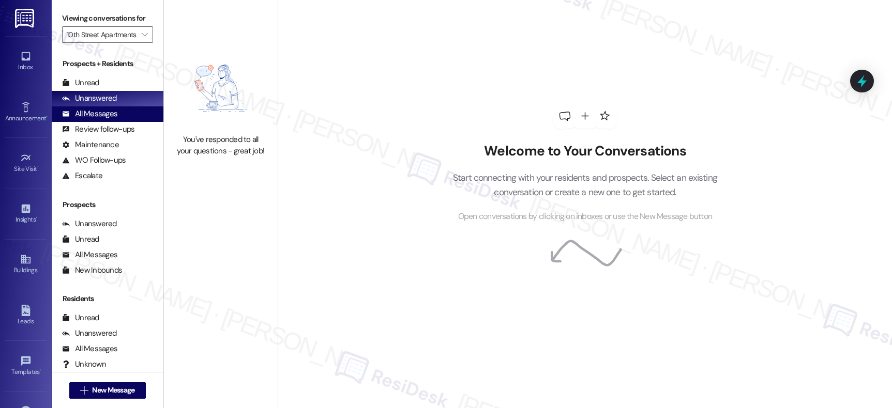
click at [89, 119] on div "All Messages" at bounding box center [89, 114] width 55 height 11
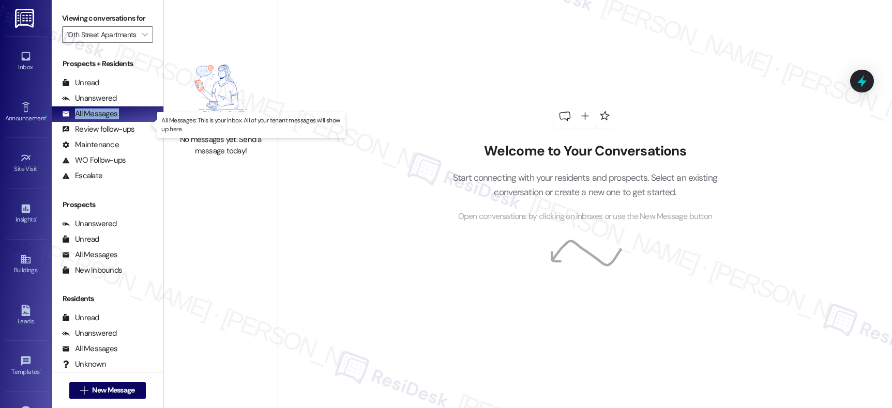
click at [89, 119] on div "All Messages" at bounding box center [89, 114] width 55 height 11
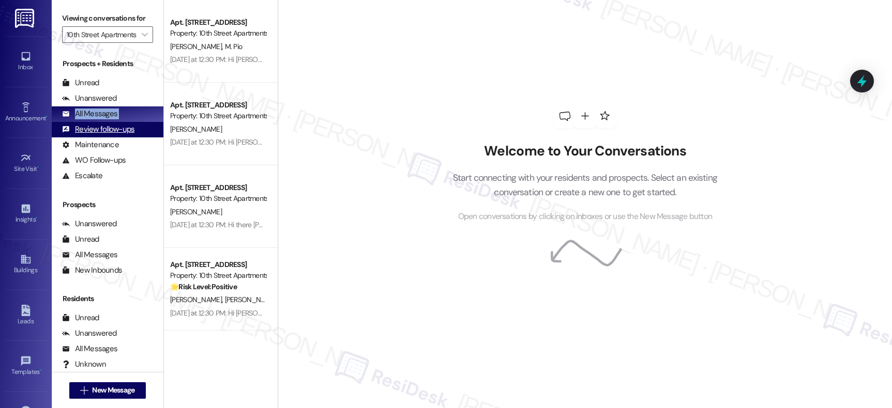
click at [92, 133] on div "Review follow-ups (undefined)" at bounding box center [108, 130] width 112 height 16
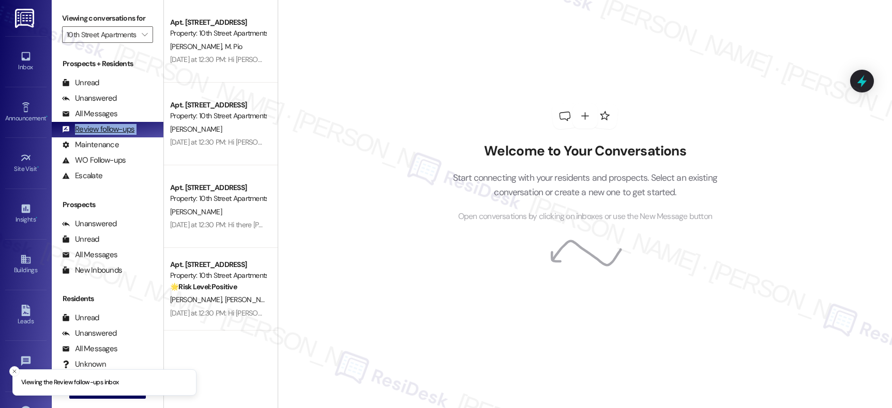
click at [96, 135] on div "Review follow-ups" at bounding box center [98, 129] width 72 height 11
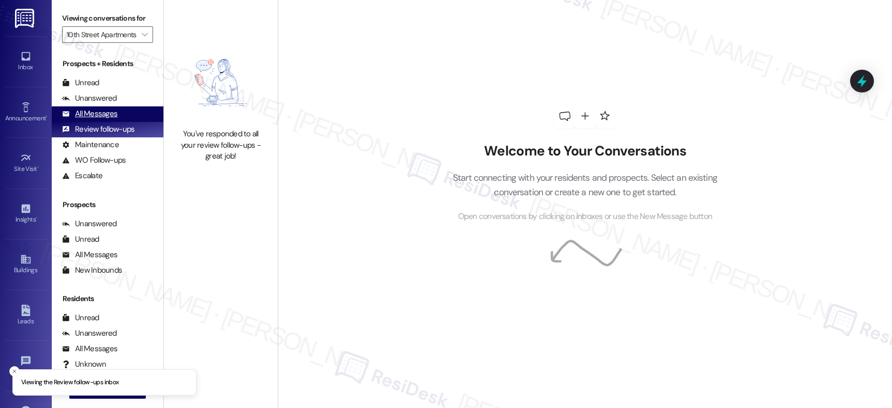
click at [103, 119] on div "All Messages" at bounding box center [89, 114] width 55 height 11
click at [102, 119] on div "All Messages" at bounding box center [89, 114] width 55 height 11
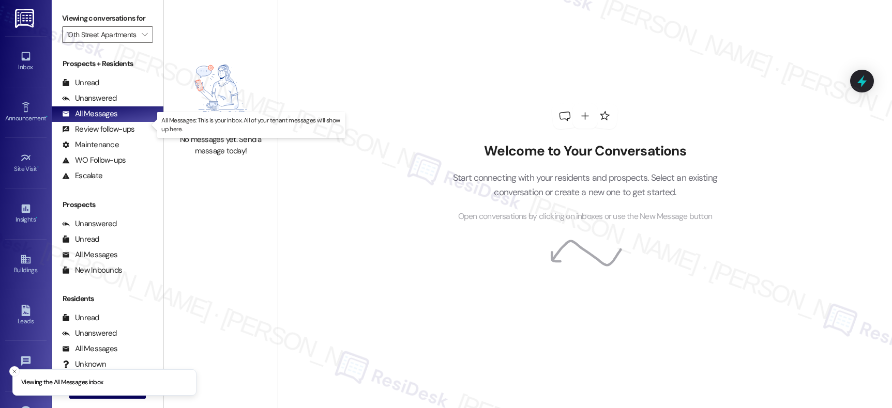
click at [102, 119] on div "All Messages" at bounding box center [89, 114] width 55 height 11
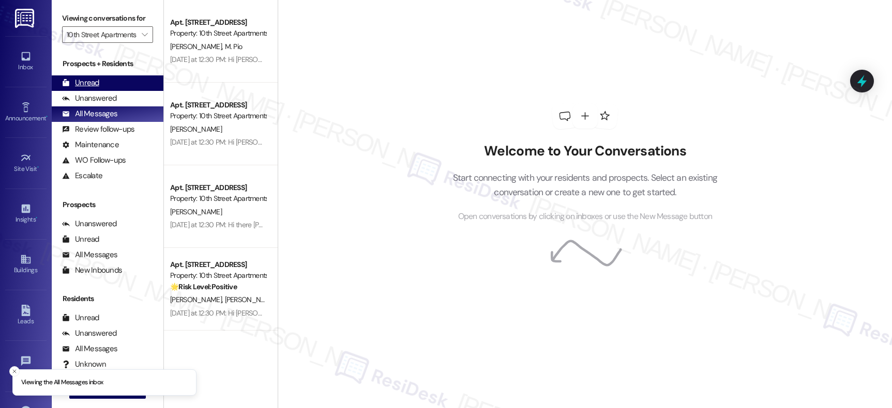
click at [95, 88] on div "Unread" at bounding box center [80, 83] width 37 height 11
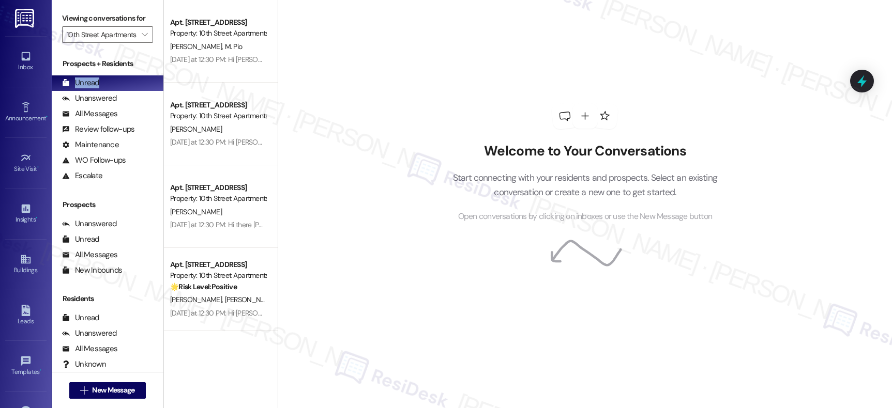
click at [95, 88] on div "Unread" at bounding box center [80, 83] width 37 height 11
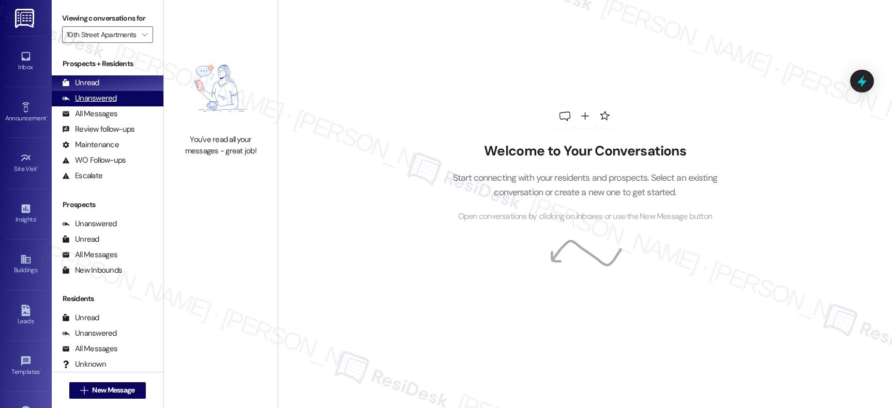
click at [93, 104] on div "Unanswered" at bounding box center [89, 98] width 55 height 11
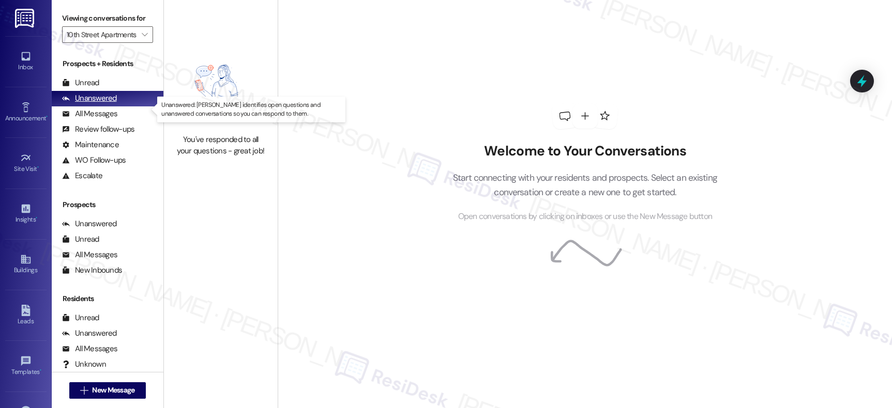
click at [94, 104] on div "Unanswered" at bounding box center [89, 98] width 55 height 11
drag, startPoint x: 94, startPoint y: 105, endPoint x: 96, endPoint y: 114, distance: 9.0
click at [94, 104] on div "Unanswered" at bounding box center [89, 98] width 55 height 11
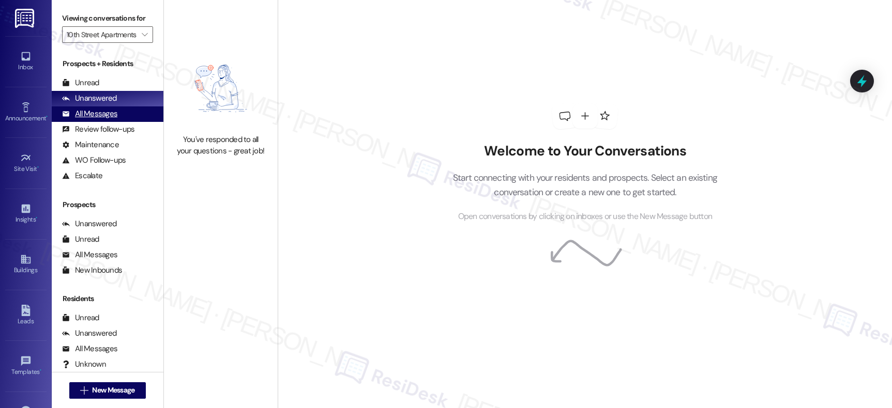
click at [109, 117] on div "All Messages (undefined)" at bounding box center [108, 115] width 112 height 16
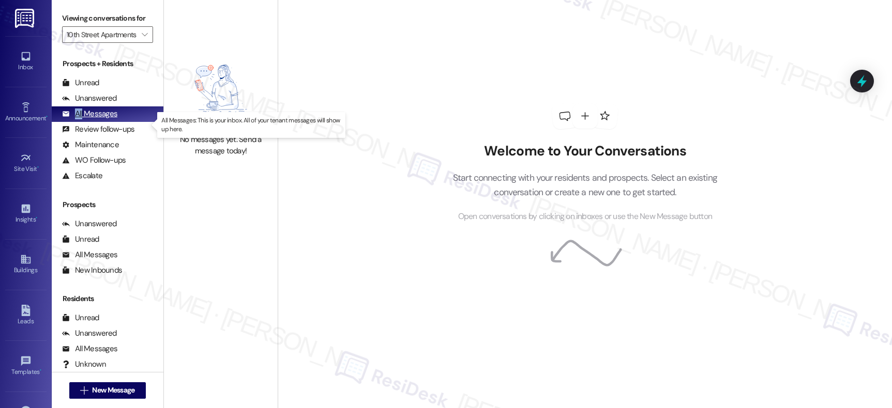
click at [109, 117] on div "All Messages (undefined)" at bounding box center [108, 115] width 112 height 16
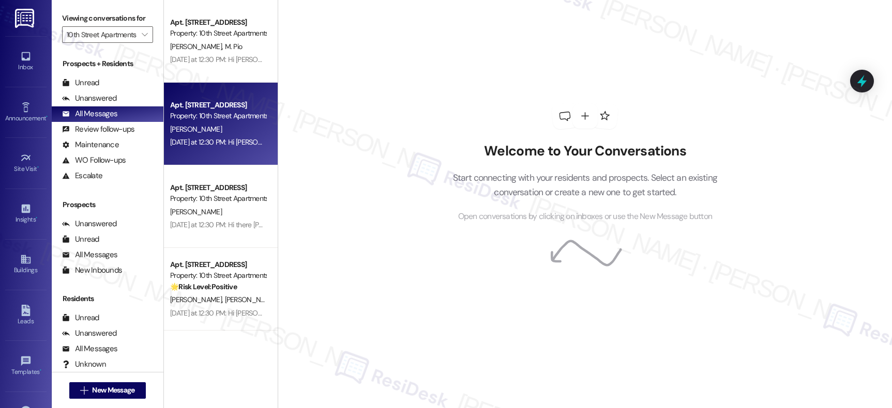
click at [201, 106] on div "Apt. 416, 707 SW 10th Street" at bounding box center [218, 105] width 96 height 11
click at [202, 111] on div "Property: 10th Street Apartments" at bounding box center [218, 116] width 96 height 11
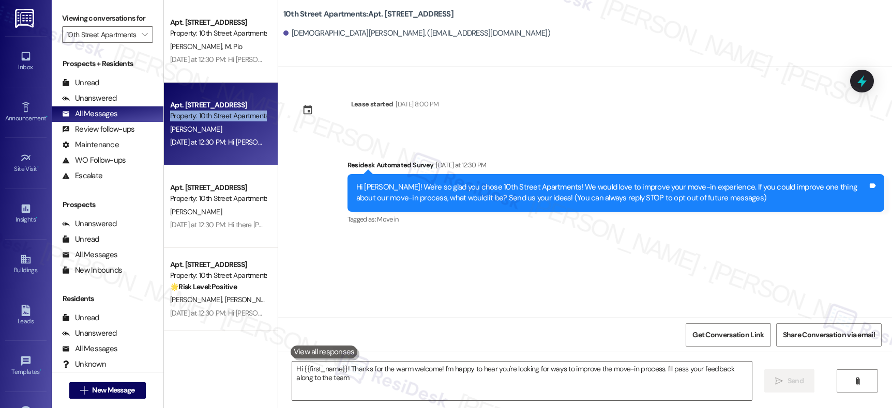
type textarea "Hi {{first_name}}! Thanks for the warm welcome! I'm happy to hear you're lookin…"
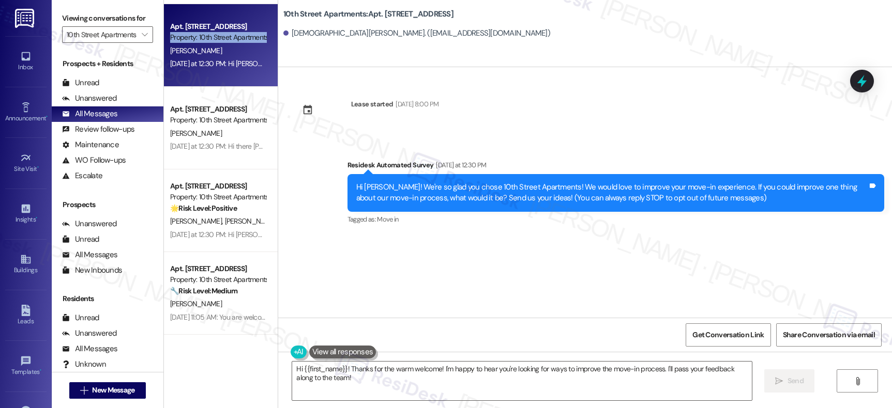
scroll to position [196, 0]
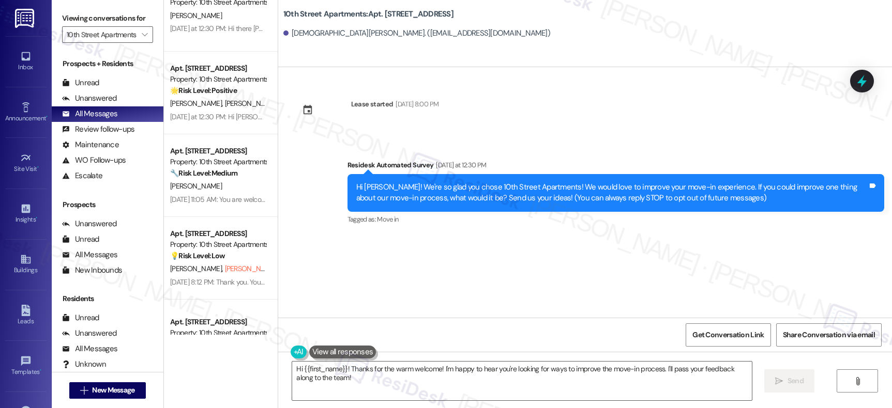
click at [208, 153] on div "Apt. 416, 707 SW 10th Street Property: 10th Street Apartments C. Poehlein Yeste…" at bounding box center [221, 167] width 114 height 335
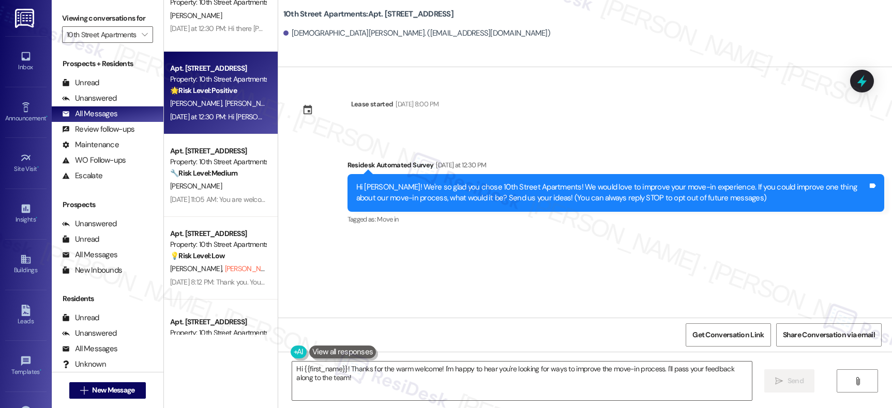
click at [213, 125] on div "Apt. 111, 707 SW 10th Street Property: 10th Street Apartments 🌟 Risk Level: Pos…" at bounding box center [221, 93] width 114 height 83
type textarea "Hi {{first_name}}! Thanks for the warm welcome! I'm happy to hear you're lookin…"
click at [213, 125] on div "Apt. 111, 707 SW 10th Street Property: 10th Street Apartments 🌟 Risk Level: Pos…" at bounding box center [221, 93] width 114 height 83
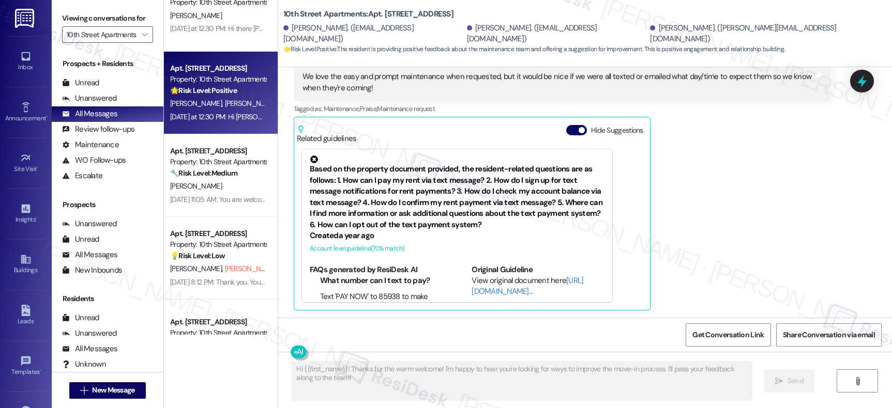
click at [215, 157] on div "Property: 10th Street Apartments" at bounding box center [218, 162] width 96 height 11
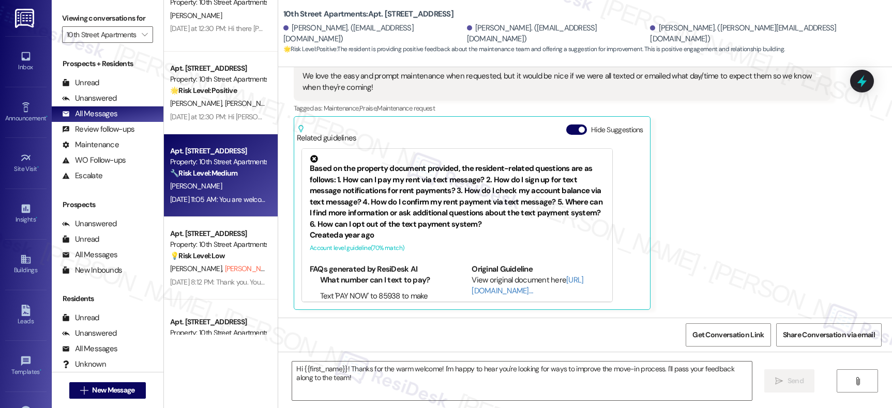
type textarea "Fetching suggested responses. Please feel free to read through the conversation…"
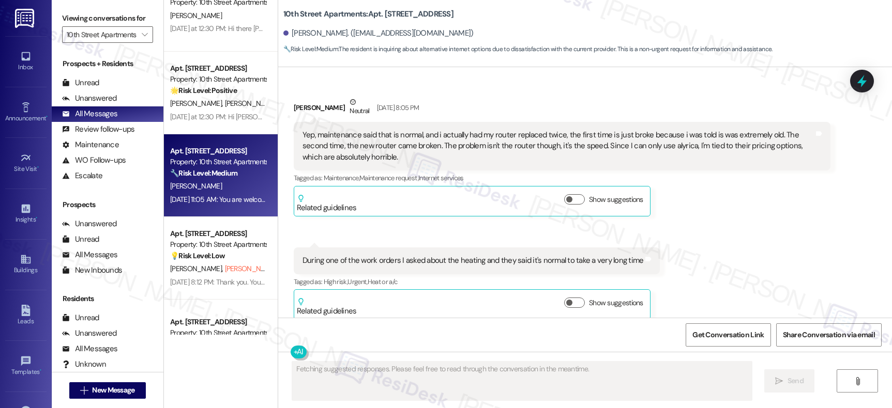
scroll to position [227, 0]
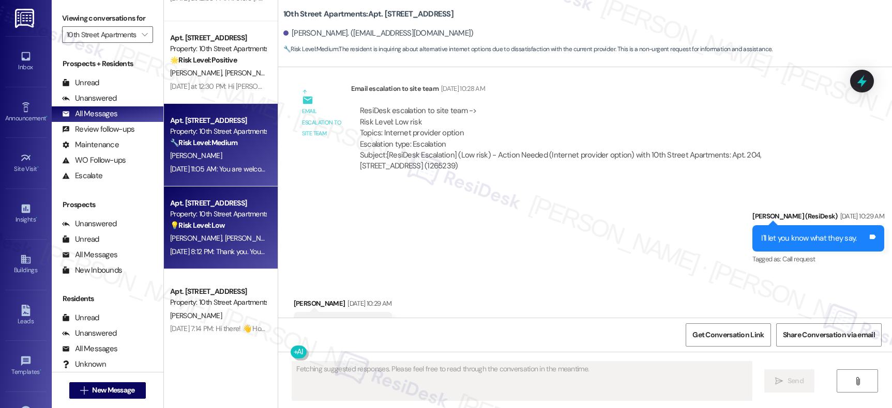
click at [222, 194] on div "Apt. 302, 707 SW 10th Street Property: 10th Street Apartments 💡 Risk Level: Low…" at bounding box center [221, 228] width 114 height 83
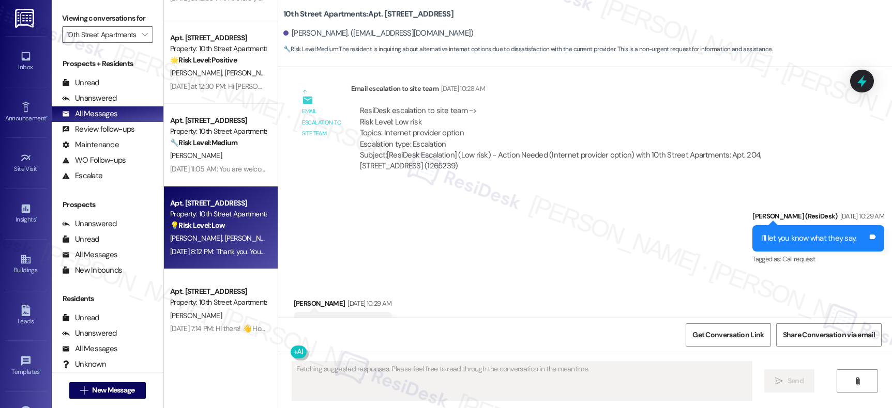
click at [222, 194] on div "Apt. 302, 707 SW 10th Street Property: 10th Street Apartments 💡 Risk Level: Low…" at bounding box center [221, 228] width 114 height 83
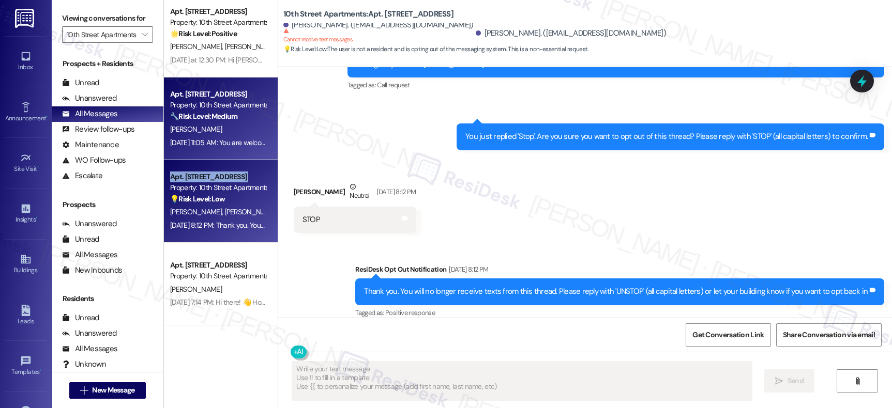
scroll to position [267, 0]
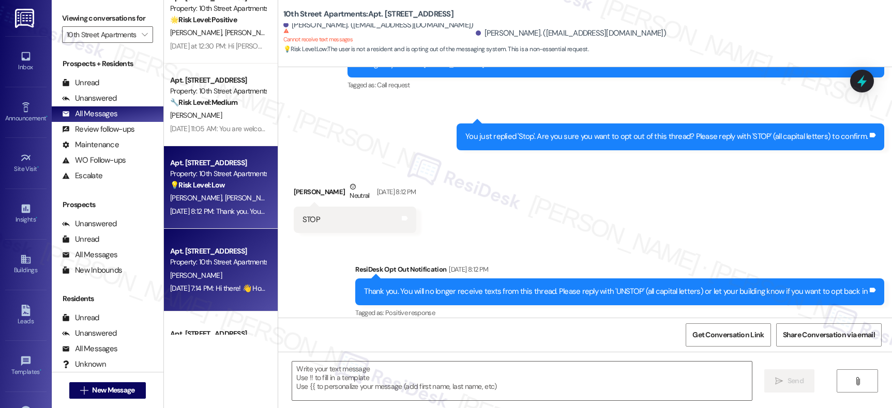
click at [214, 231] on div "Apt. 115, 707 SW 10th Street Property: 10th Street Apartments V. Kampff Aug 19,…" at bounding box center [221, 270] width 114 height 83
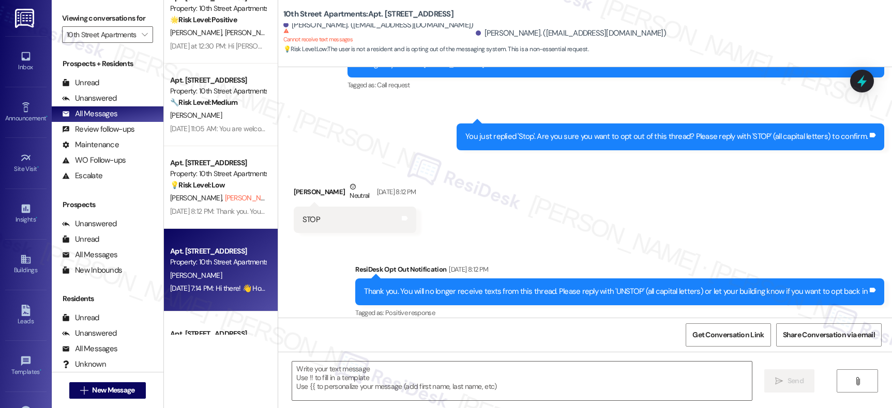
click at [215, 231] on div "Apt. 115, 707 SW 10th Street Property: 10th Street Apartments V. Kampff Aug 19,…" at bounding box center [221, 270] width 114 height 83
type textarea "Fetching suggested responses. Please feel free to read through the conversation…"
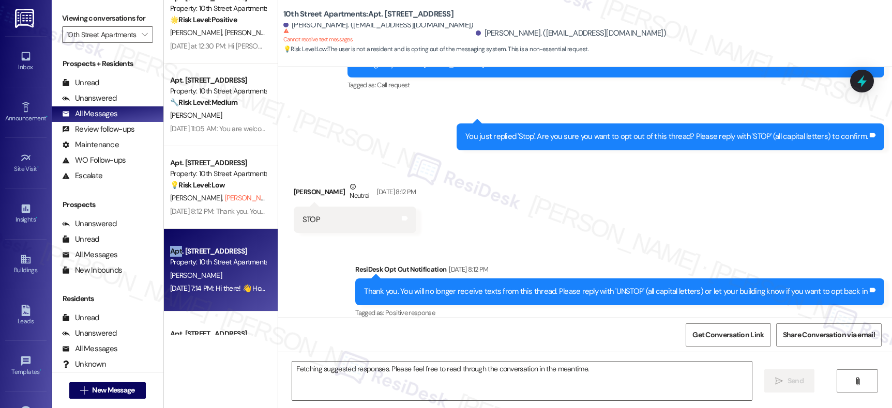
click at [215, 232] on div "Apt. 115, 707 SW 10th Street Property: 10th Street Apartments V. Kampff Aug 19,…" at bounding box center [221, 270] width 114 height 83
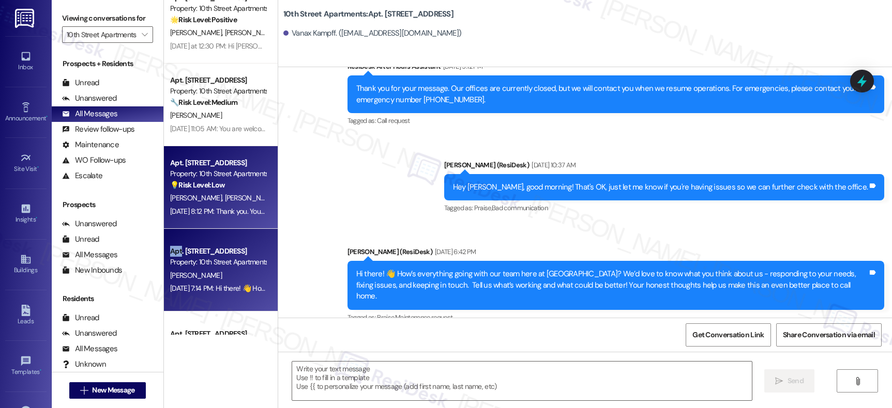
scroll to position [1053, 0]
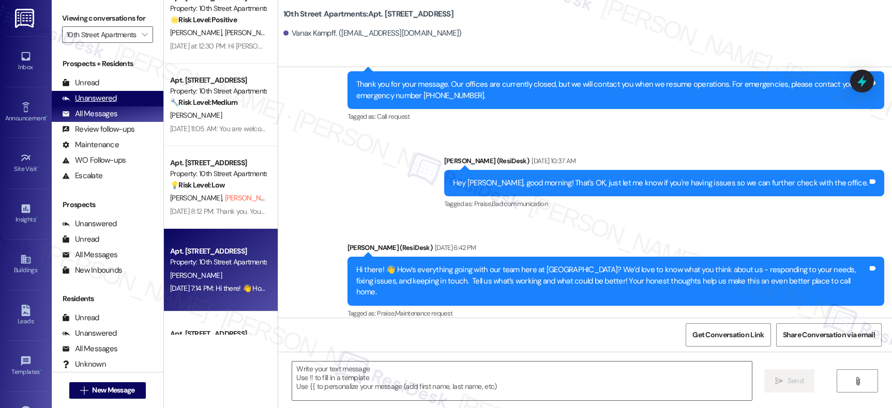
drag, startPoint x: 92, startPoint y: 118, endPoint x: 93, endPoint y: 110, distance: 7.8
click at [92, 118] on div "All Messages (undefined)" at bounding box center [108, 115] width 112 height 16
click at [93, 104] on div "Unanswered" at bounding box center [89, 98] width 55 height 11
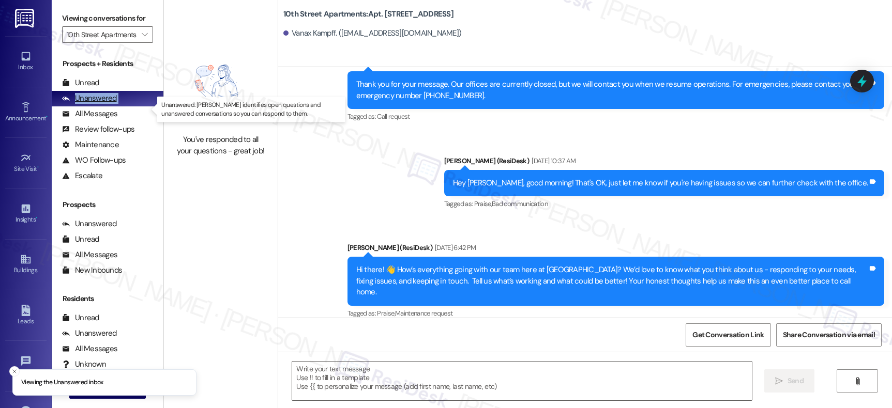
click at [93, 104] on div "Unanswered" at bounding box center [89, 98] width 55 height 11
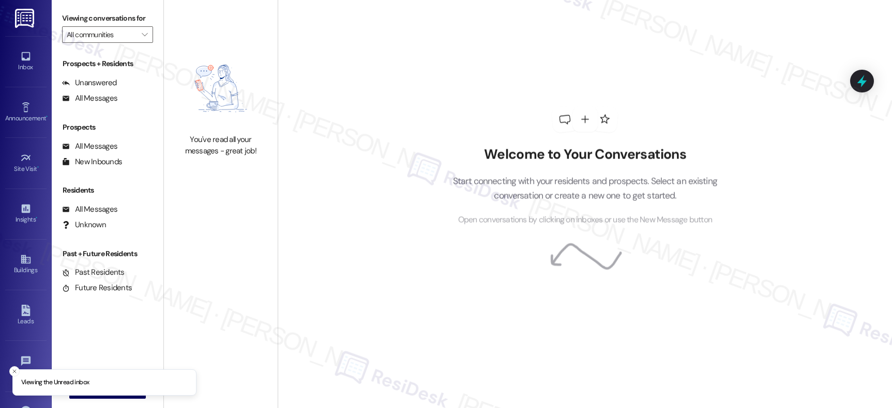
type input "10th Street Apartments"
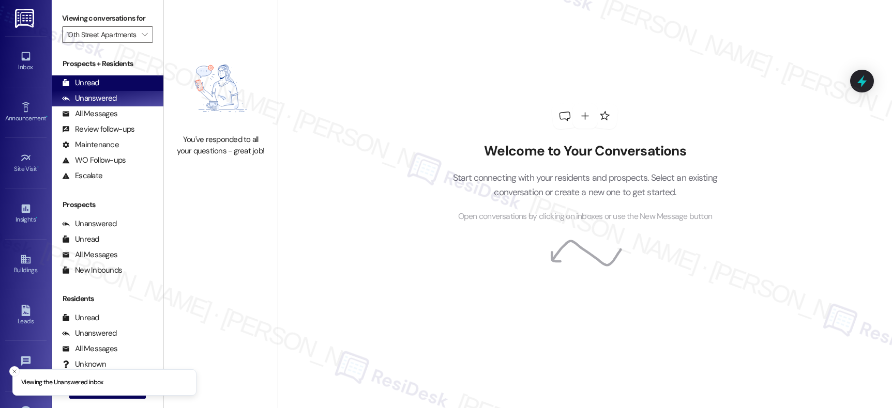
click at [82, 88] on div "Unread" at bounding box center [80, 83] width 37 height 11
click at [81, 88] on div "Unread" at bounding box center [80, 83] width 37 height 11
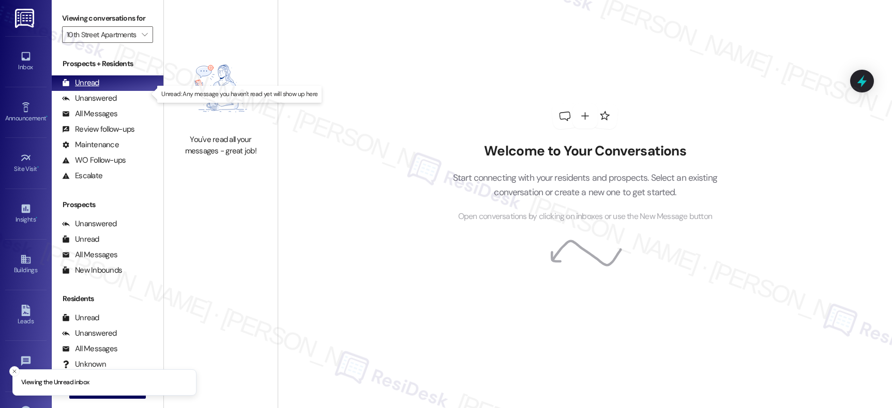
click at [81, 88] on div "Unread" at bounding box center [80, 83] width 37 height 11
click at [140, 43] on span "" at bounding box center [145, 34] width 10 height 17
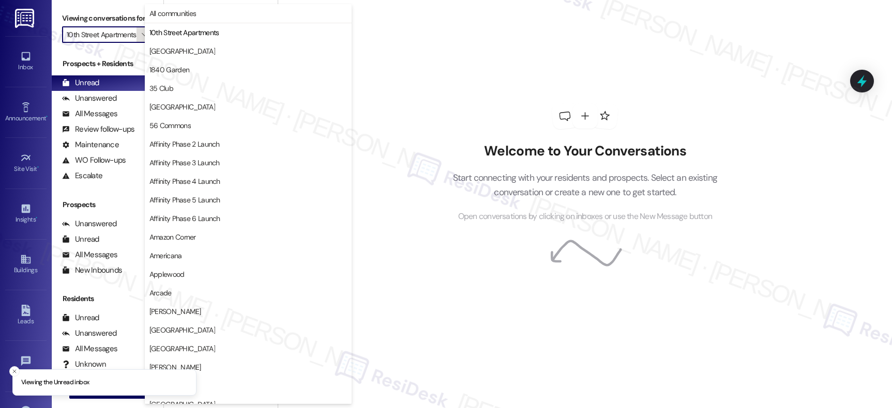
scroll to position [0, 9]
click at [194, 21] on button "All communities" at bounding box center [248, 13] width 207 height 19
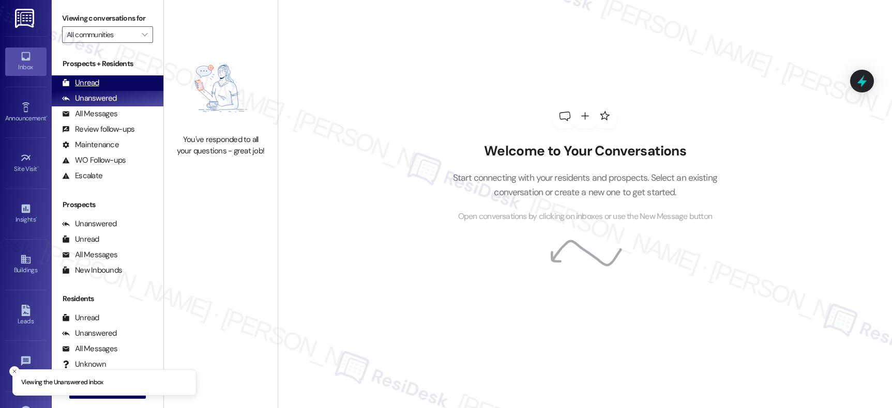
click at [81, 88] on div "Unread" at bounding box center [80, 83] width 37 height 11
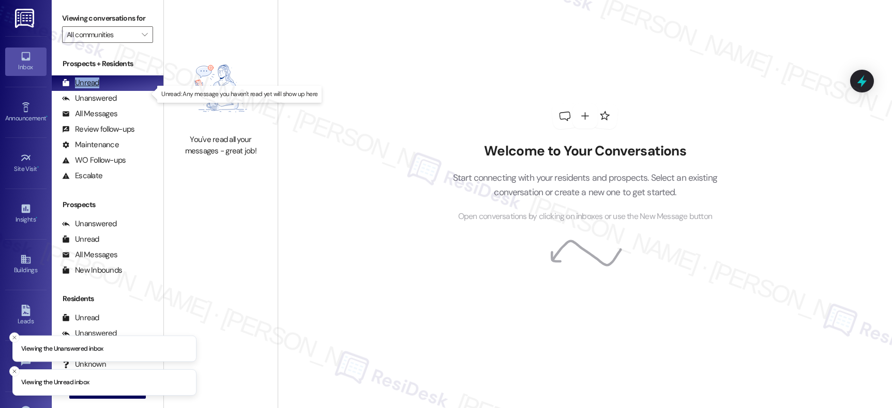
click at [81, 88] on div "Unread" at bounding box center [80, 83] width 37 height 11
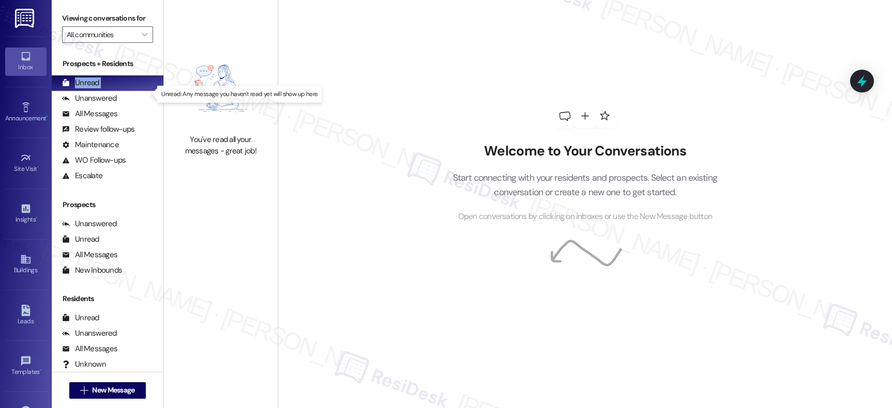
drag, startPoint x: 81, startPoint y: 93, endPoint x: 283, endPoint y: 87, distance: 202.8
click at [81, 88] on div "Unread" at bounding box center [80, 83] width 37 height 11
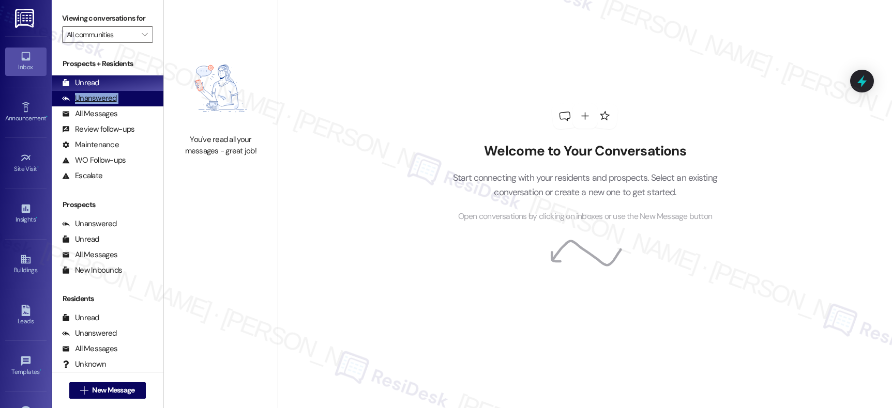
click at [107, 103] on div "Unanswered (0)" at bounding box center [108, 99] width 112 height 16
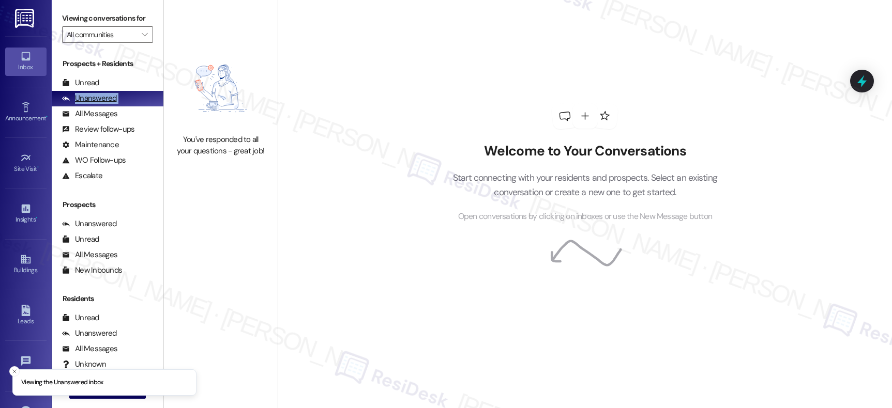
click at [102, 104] on div "Unanswered" at bounding box center [89, 98] width 55 height 11
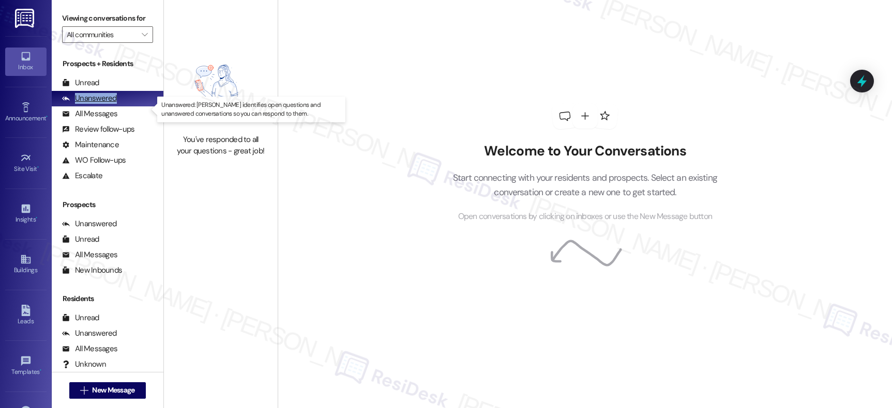
click at [102, 104] on div "Unanswered" at bounding box center [89, 98] width 55 height 11
click at [100, 104] on div "Unanswered" at bounding box center [89, 98] width 55 height 11
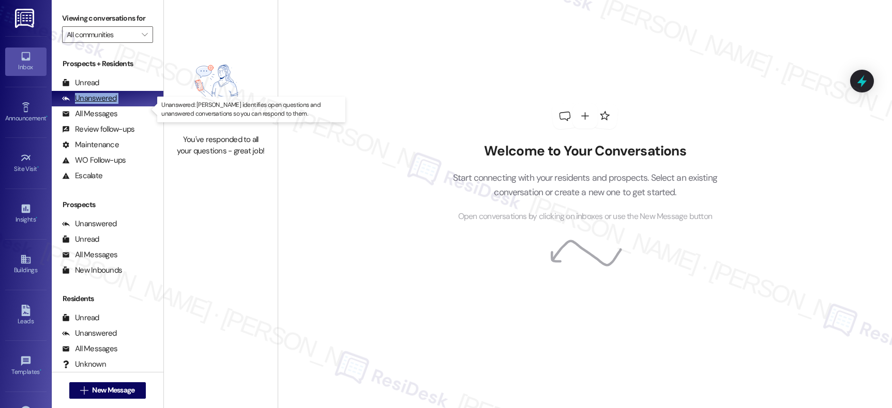
click at [100, 104] on div "Unanswered" at bounding box center [89, 98] width 55 height 11
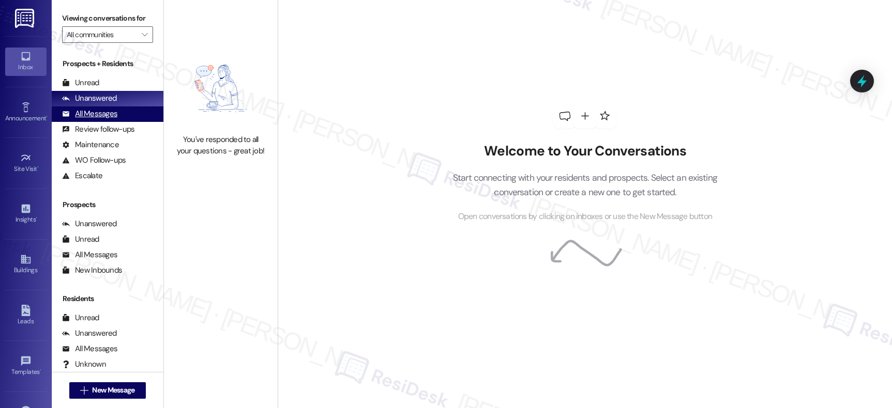
click at [103, 119] on div "All Messages" at bounding box center [89, 114] width 55 height 11
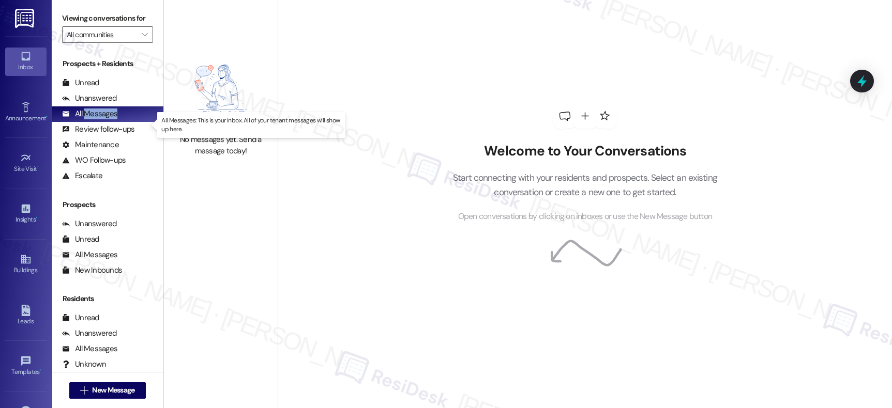
click at [103, 119] on div "All Messages" at bounding box center [89, 114] width 55 height 11
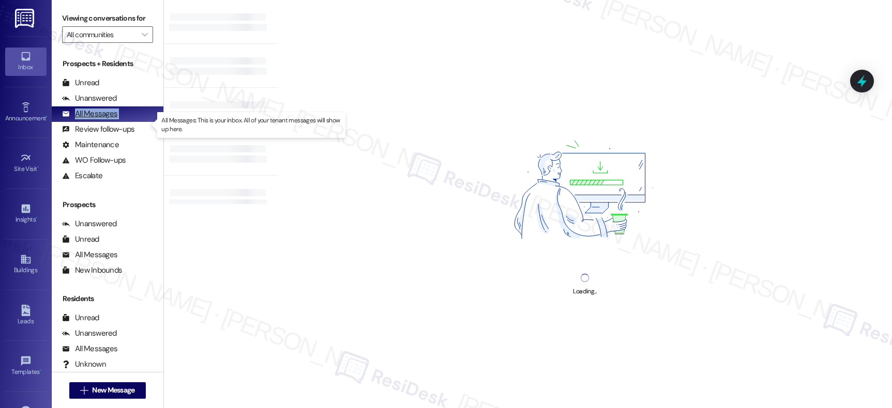
click at [103, 119] on div "All Messages" at bounding box center [89, 114] width 55 height 11
drag, startPoint x: 103, startPoint y: 124, endPoint x: 128, endPoint y: 168, distance: 50.9
click at [103, 119] on div "All Messages" at bounding box center [89, 114] width 55 height 11
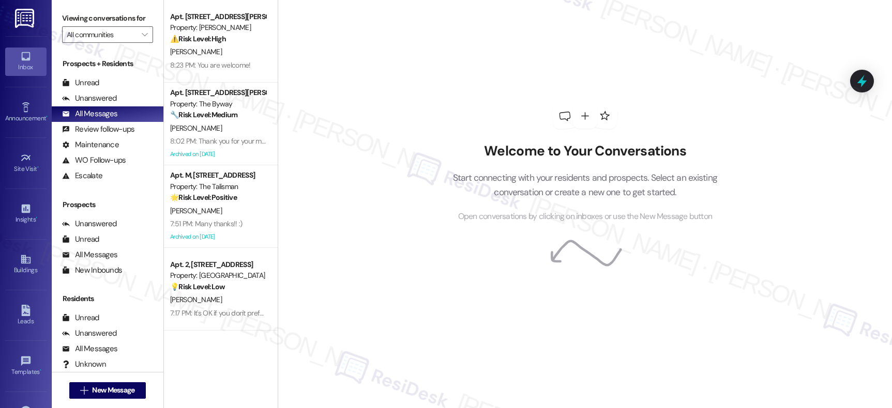
click at [24, 352] on div "Templates • Go to Templates" at bounding box center [25, 366] width 41 height 51
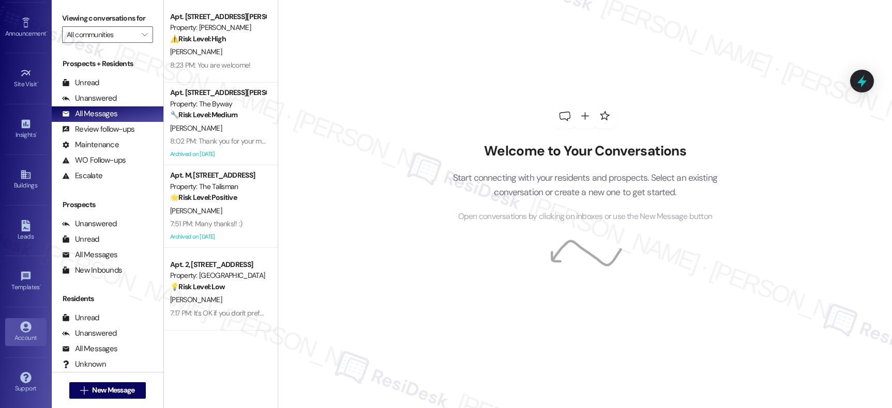
click at [25, 332] on icon at bounding box center [25, 327] width 11 height 11
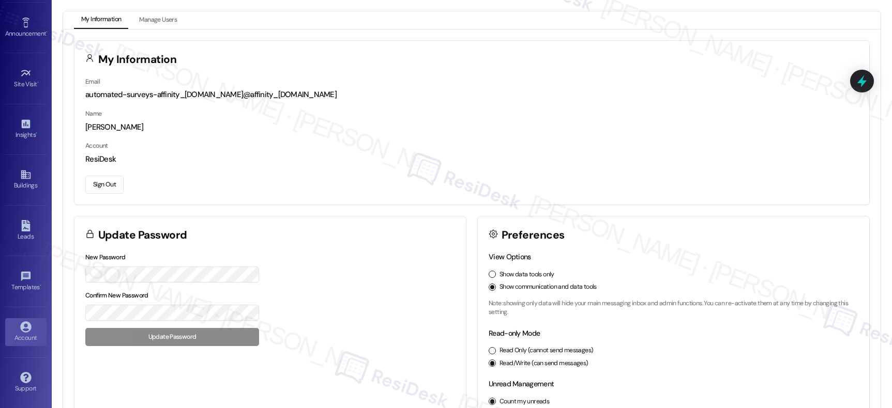
click at [109, 185] on button "Sign Out" at bounding box center [104, 185] width 38 height 18
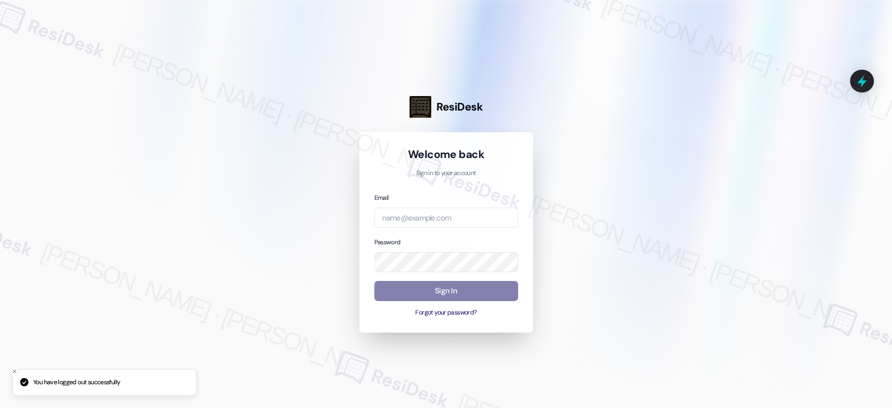
click at [109, 185] on div at bounding box center [446, 204] width 892 height 408
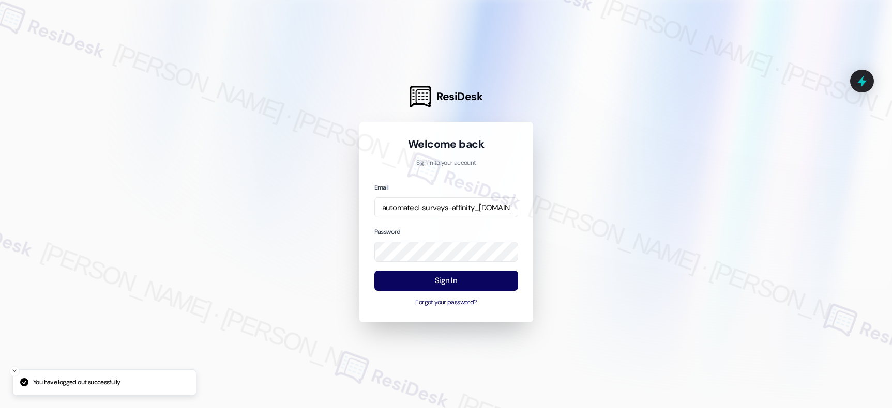
click at [414, 195] on div "Email automated-surveys-affinity_[DOMAIN_NAME]@affinity_[DOMAIN_NAME]" at bounding box center [446, 200] width 144 height 36
click at [420, 199] on input "automated-surveys-affinity_[DOMAIN_NAME]@affinity_[DOMAIN_NAME]" at bounding box center [446, 208] width 144 height 20
type input "[EMAIL_ADDRESS][DOMAIN_NAME]"
click at [457, 280] on button "Sign In" at bounding box center [446, 281] width 144 height 20
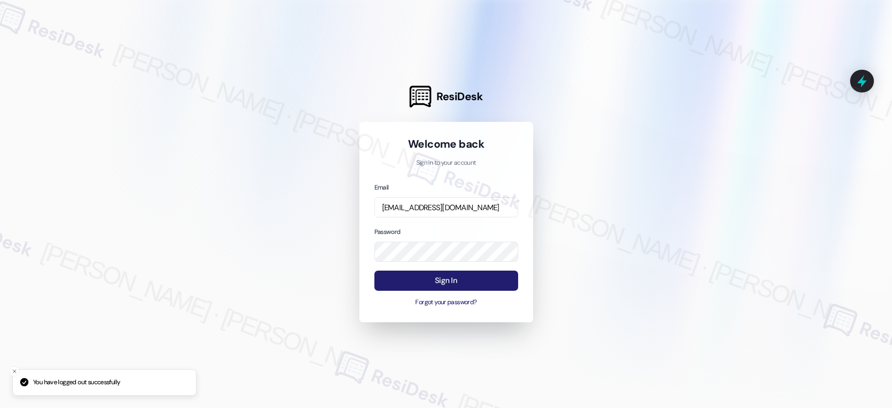
click at [456, 280] on button "Sign In" at bounding box center [446, 281] width 144 height 20
